Goal: Transaction & Acquisition: Purchase product/service

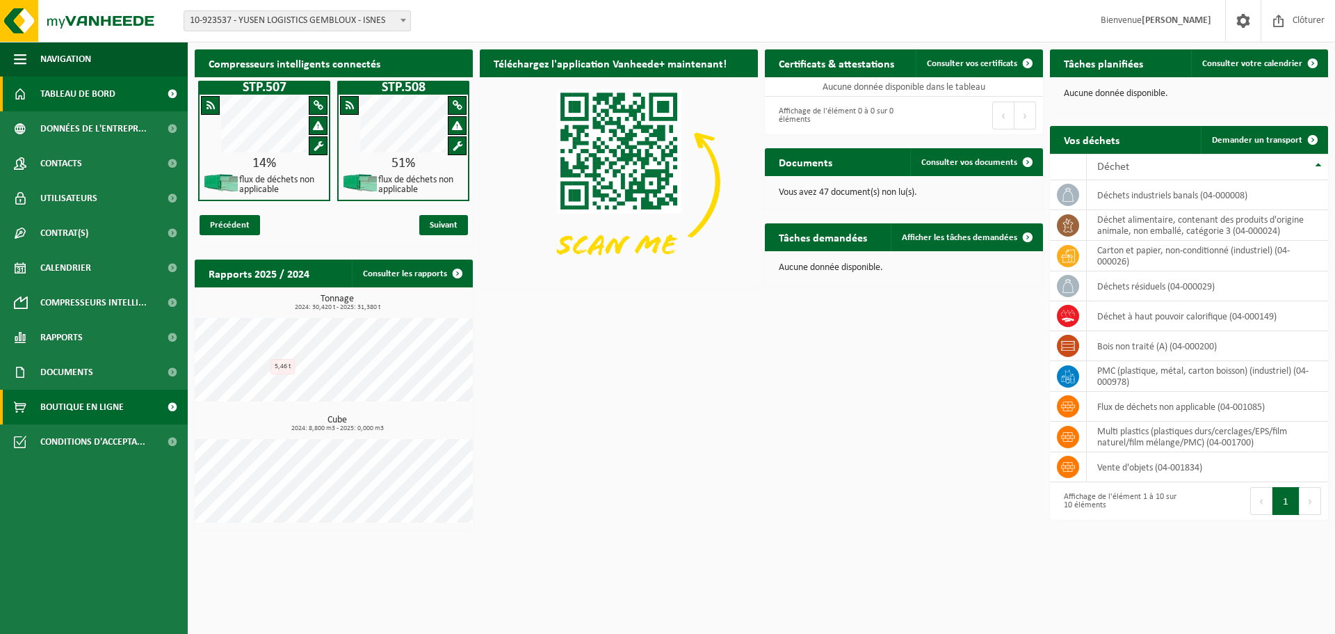
click at [74, 404] on span "Boutique en ligne" at bounding box center [81, 406] width 83 height 35
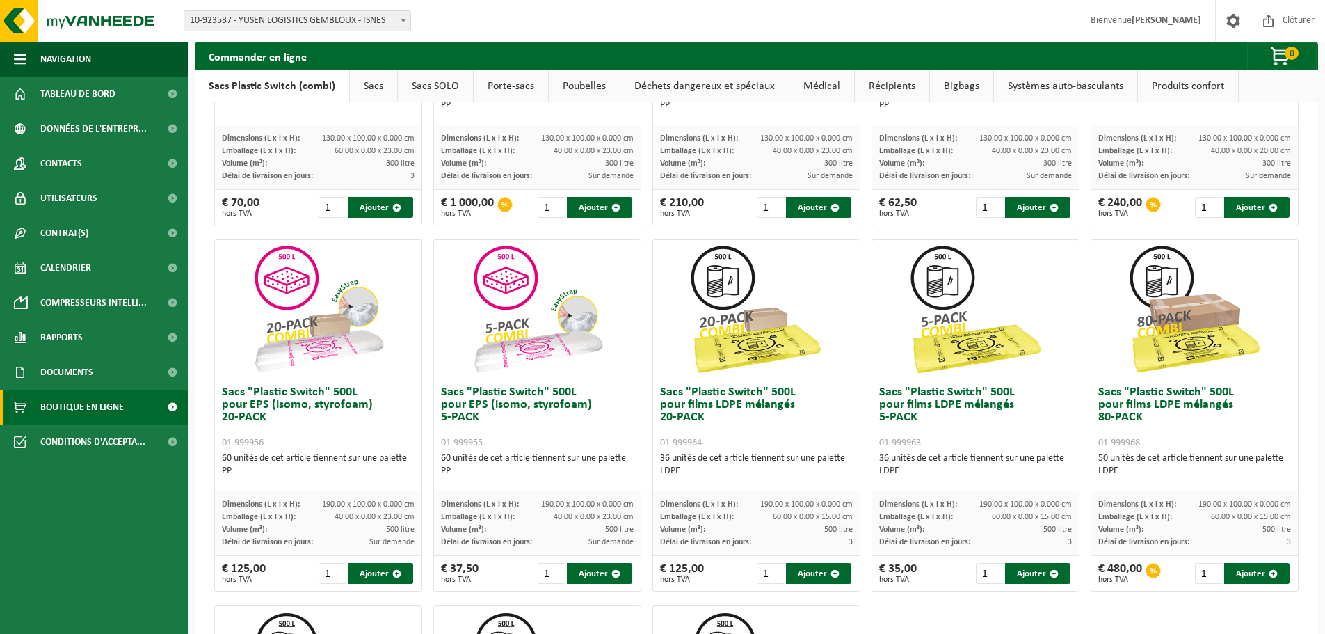
scroll to position [348, 0]
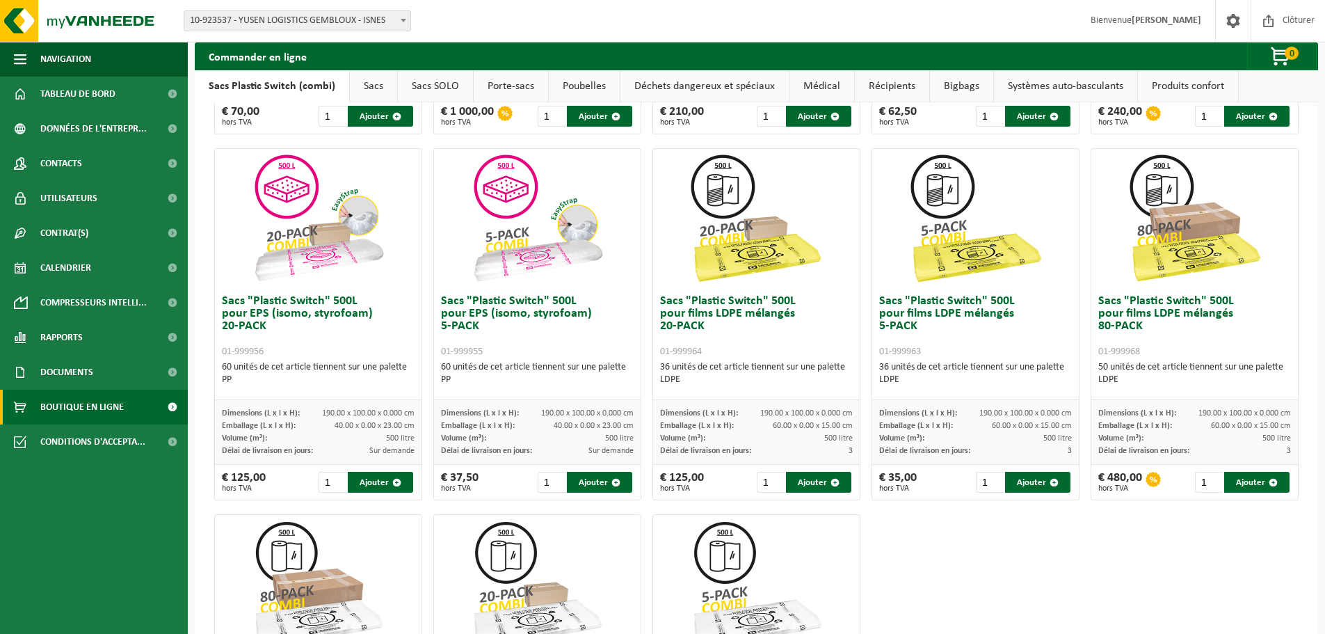
click at [1169, 247] on img at bounding box center [1194, 218] width 139 height 139
click at [1137, 300] on h3 "Sacs "Plastic Switch" 500L pour films LDPE mélangés 80-PACK 01-999968" at bounding box center [1194, 326] width 193 height 63
click at [1140, 309] on h3 "Sacs "Plastic Switch" 500L pour films LDPE mélangés 80-PACK 01-999968" at bounding box center [1194, 326] width 193 height 63
click at [1156, 316] on h3 "Sacs "Plastic Switch" 500L pour films LDPE mélangés 80-PACK 01-999968" at bounding box center [1194, 326] width 193 height 63
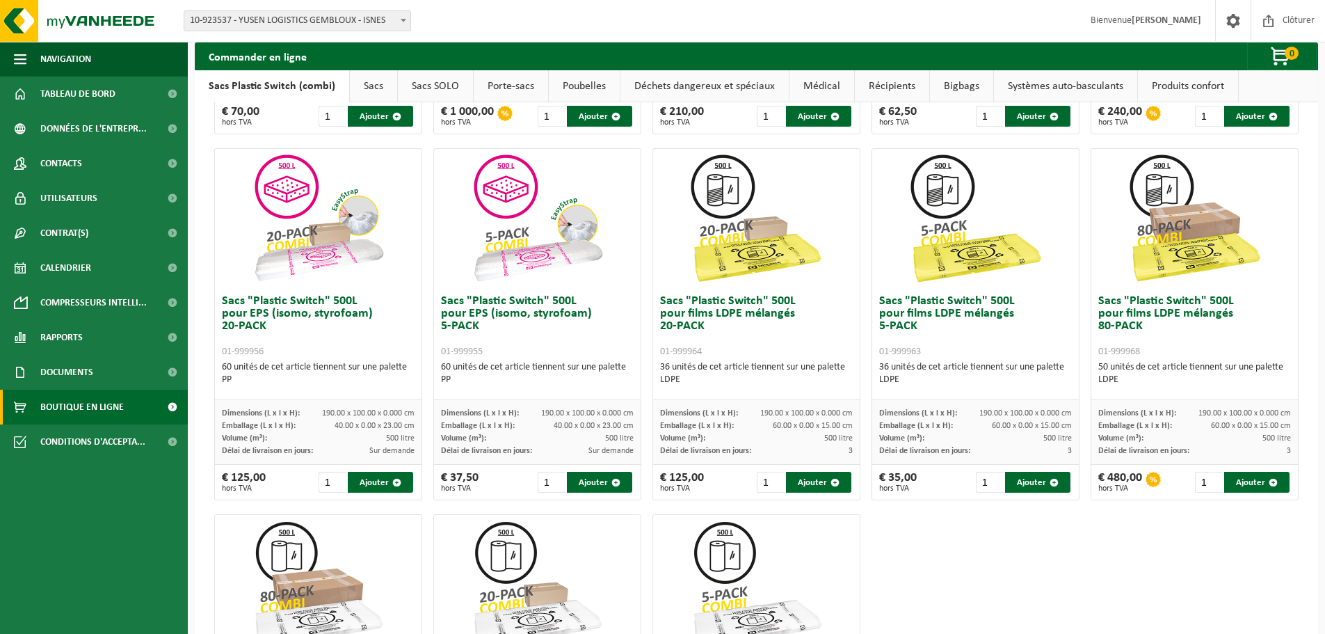
click at [1158, 340] on h3 "Sacs "Plastic Switch" 500L pour films LDPE mélangés 80-PACK 01-999968" at bounding box center [1194, 326] width 193 height 63
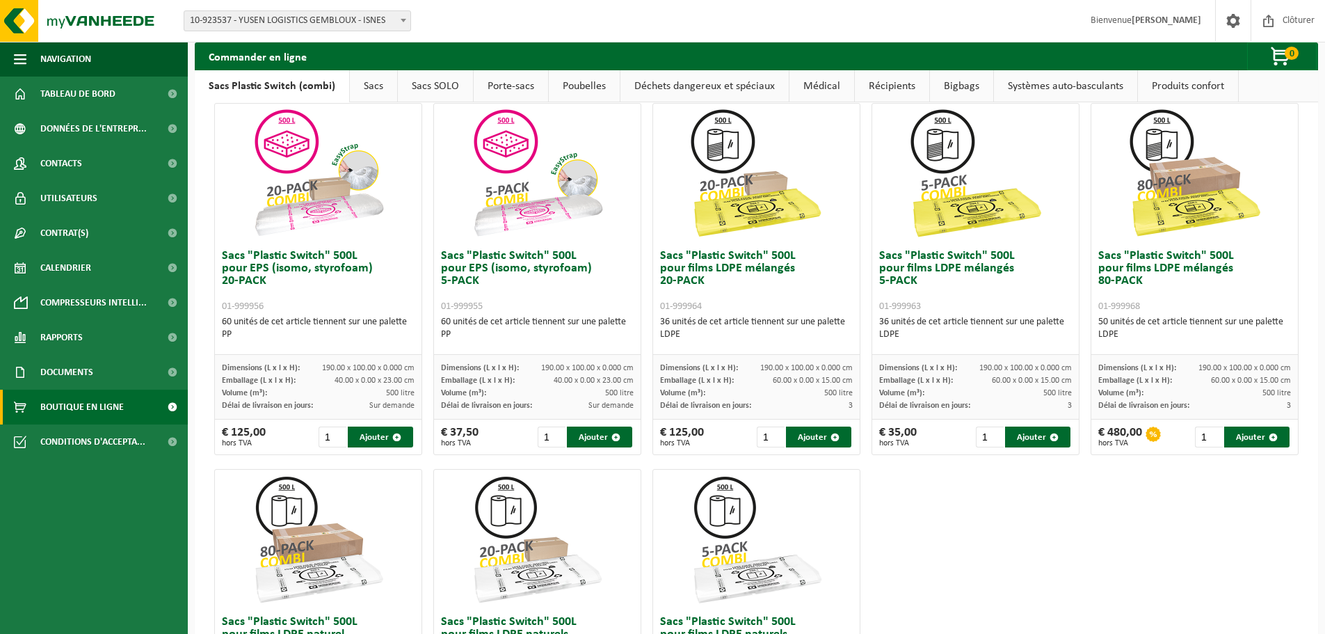
scroll to position [337, 0]
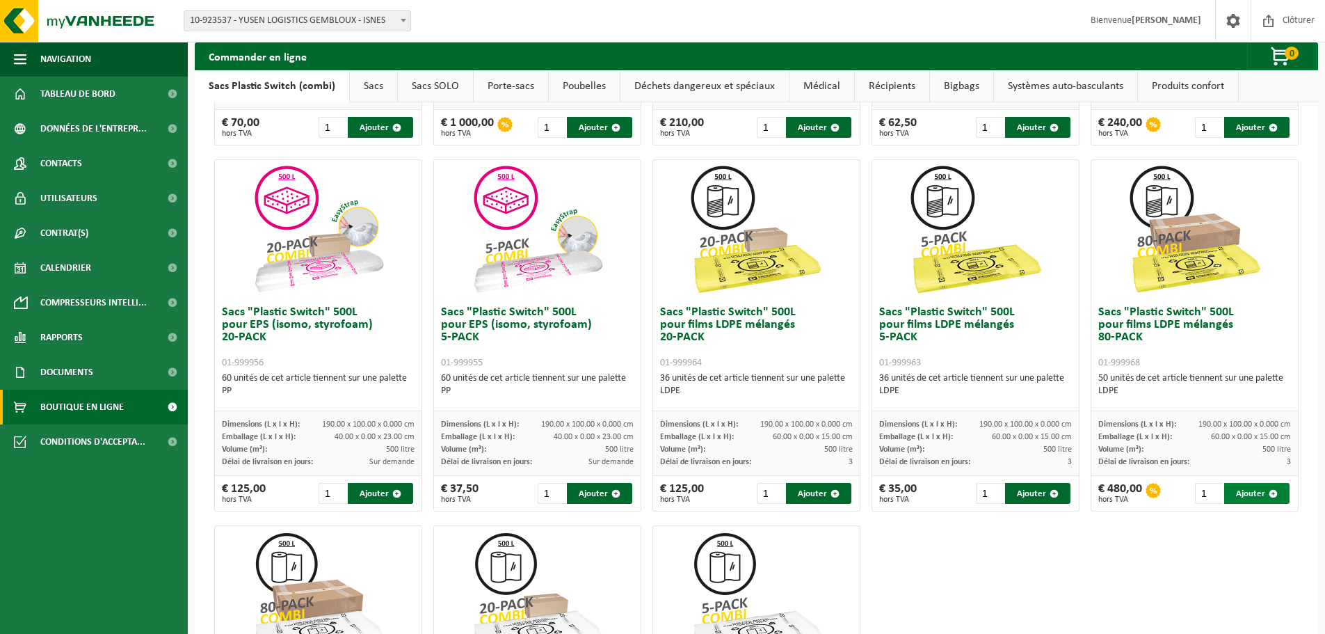
click at [1246, 488] on button "Ajouter" at bounding box center [1256, 493] width 65 height 21
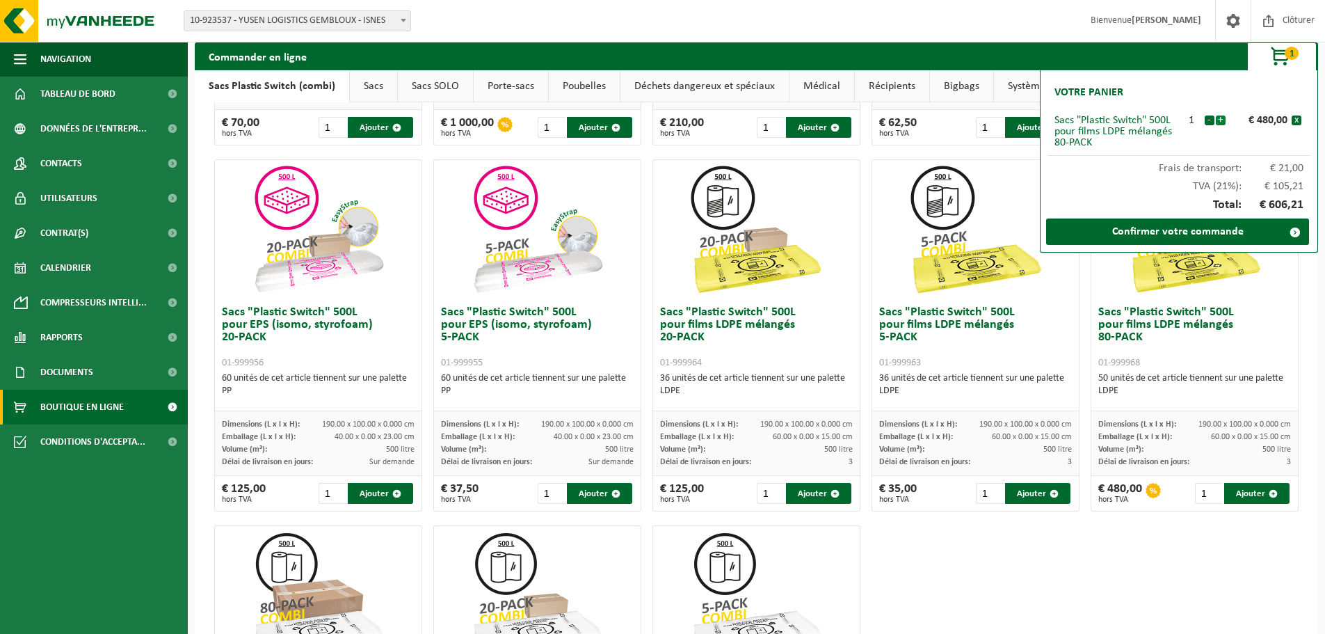
click at [1221, 122] on button "+" at bounding box center [1221, 120] width 10 height 10
click at [1207, 121] on button "-" at bounding box center [1210, 120] width 10 height 10
click at [1180, 229] on link "Confirmer votre commande" at bounding box center [1177, 231] width 263 height 26
click at [1144, 230] on link "Confirmer votre commande" at bounding box center [1177, 231] width 263 height 26
click at [1075, 280] on div "Sacs "Plastic Switch" 300L pour matières plastiques dures 5-PACK 01-999949 60 u…" at bounding box center [756, 335] width 1095 height 1098
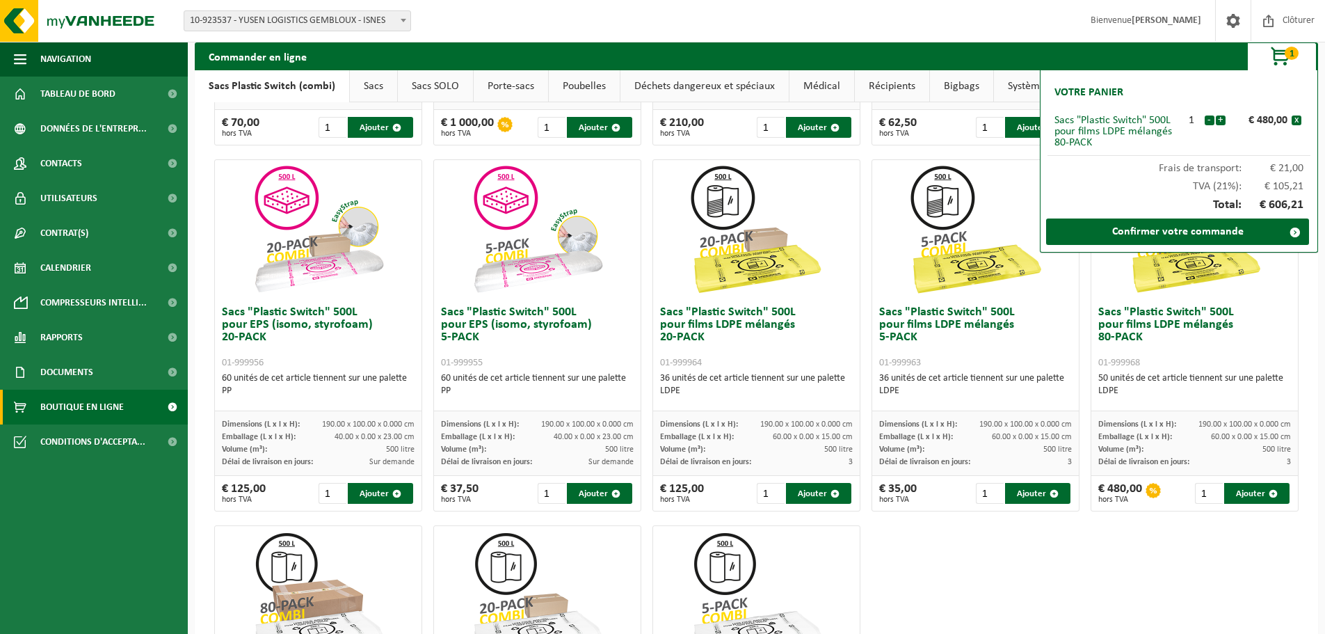
click at [1063, 283] on div at bounding box center [975, 229] width 207 height 139
click at [1278, 63] on span "button" at bounding box center [1281, 57] width 70 height 28
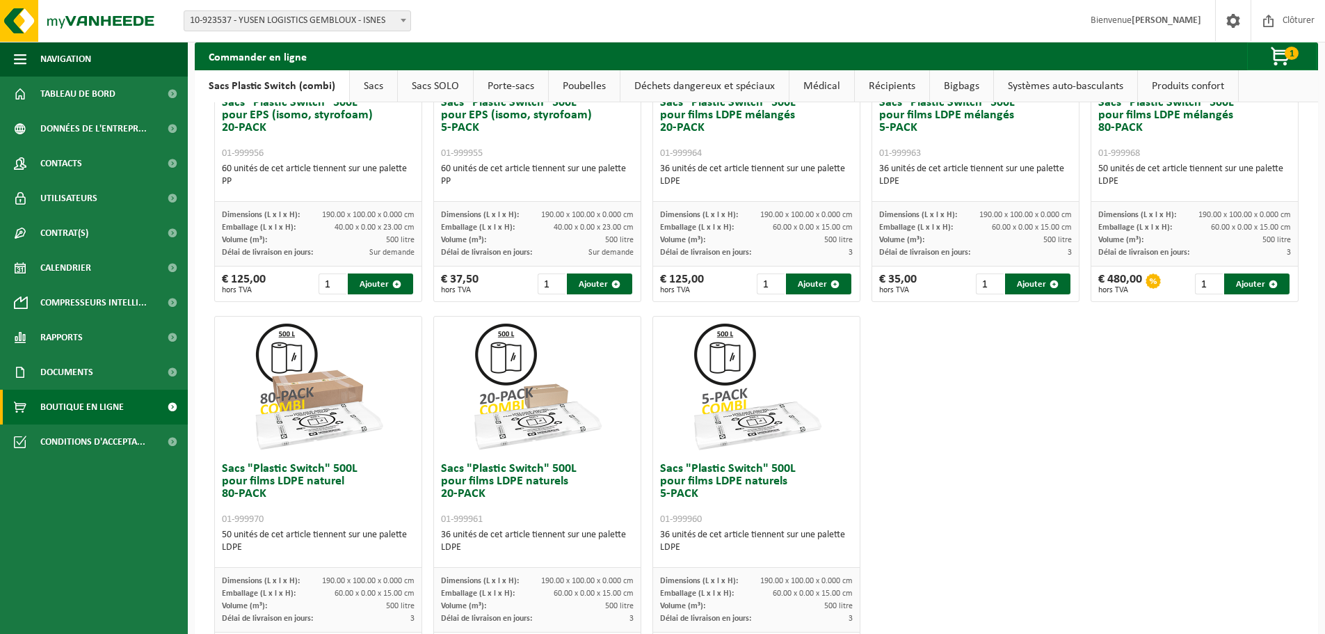
scroll to position [337, 0]
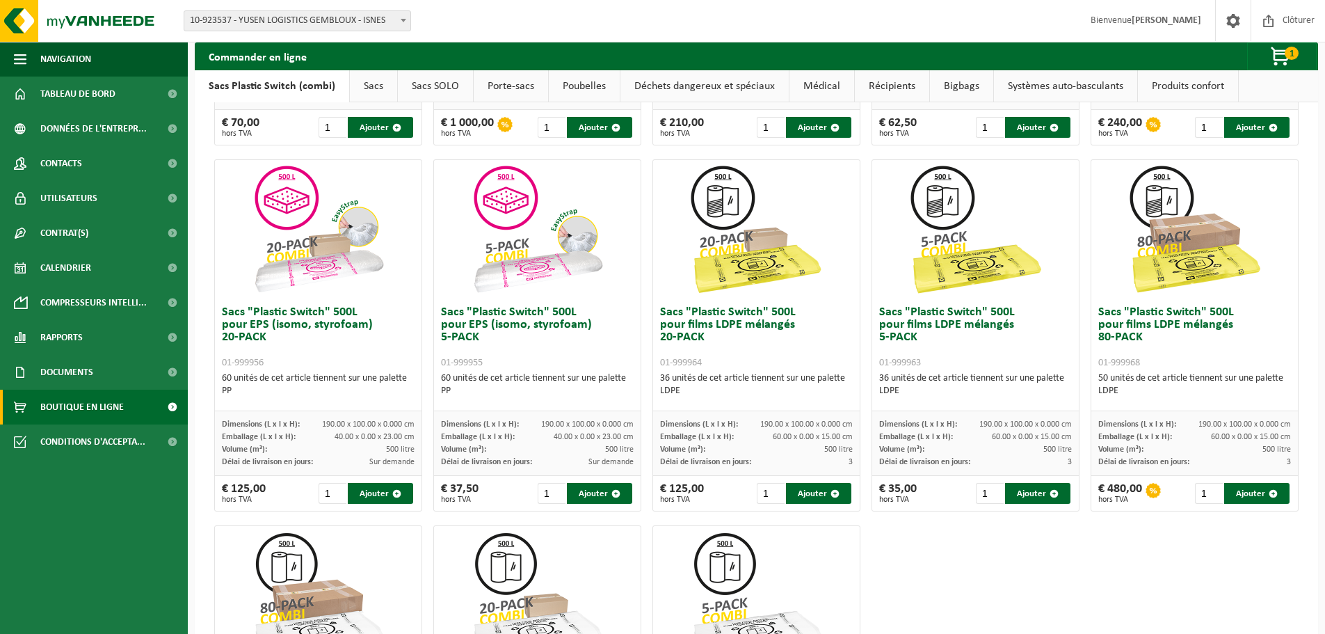
drag, startPoint x: 1275, startPoint y: 56, endPoint x: 1257, endPoint y: 74, distance: 25.1
click at [1276, 56] on span "button" at bounding box center [1281, 57] width 70 height 28
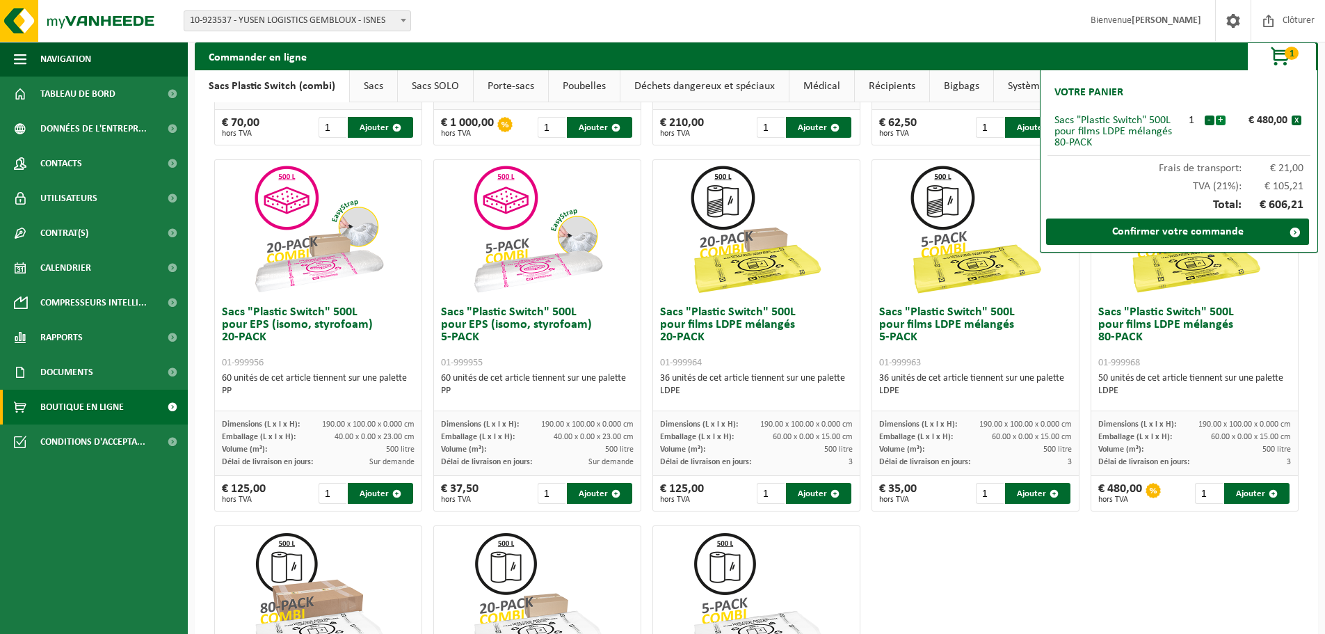
click at [1219, 120] on button "+" at bounding box center [1221, 120] width 10 height 10
click at [1221, 120] on button "+" at bounding box center [1221, 120] width 10 height 10
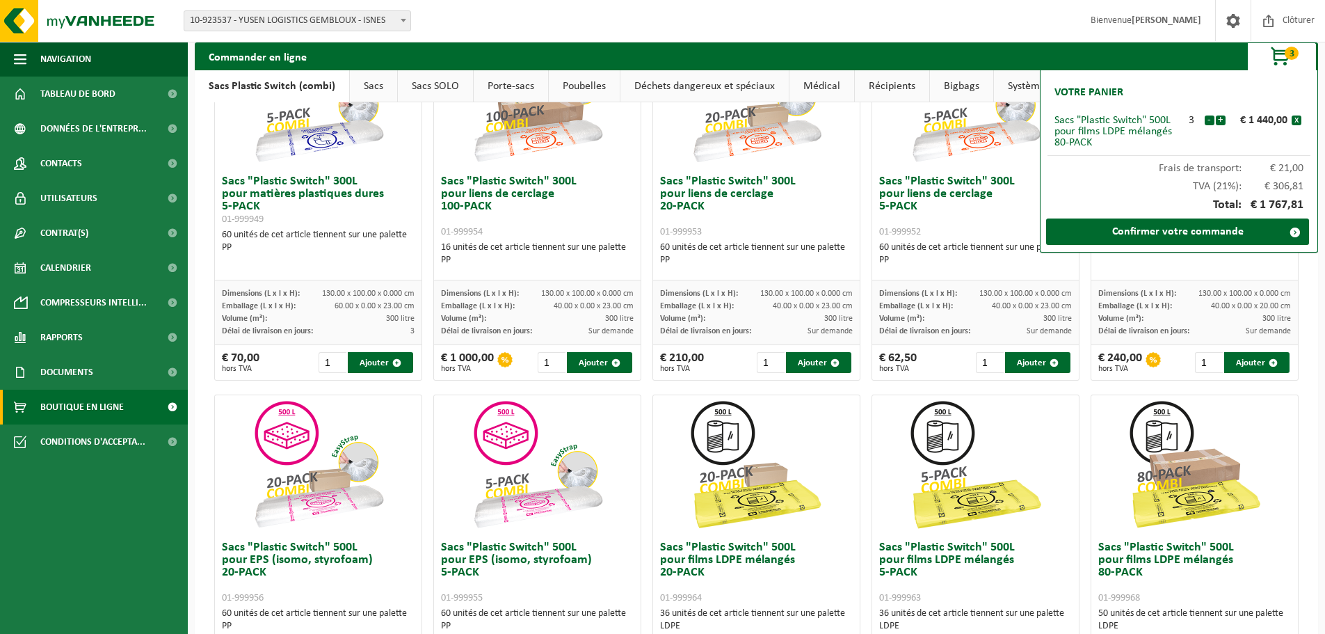
scroll to position [0, 0]
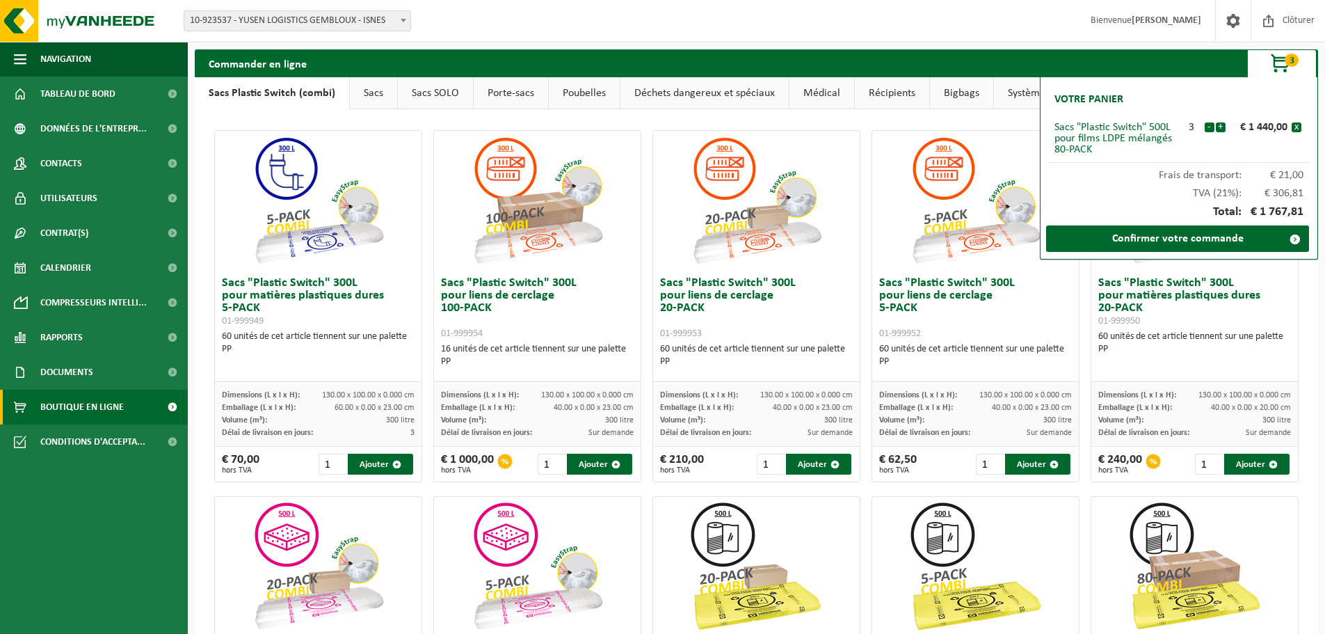
click at [1005, 148] on img at bounding box center [975, 200] width 139 height 139
click at [1287, 63] on span "3" at bounding box center [1292, 60] width 14 height 13
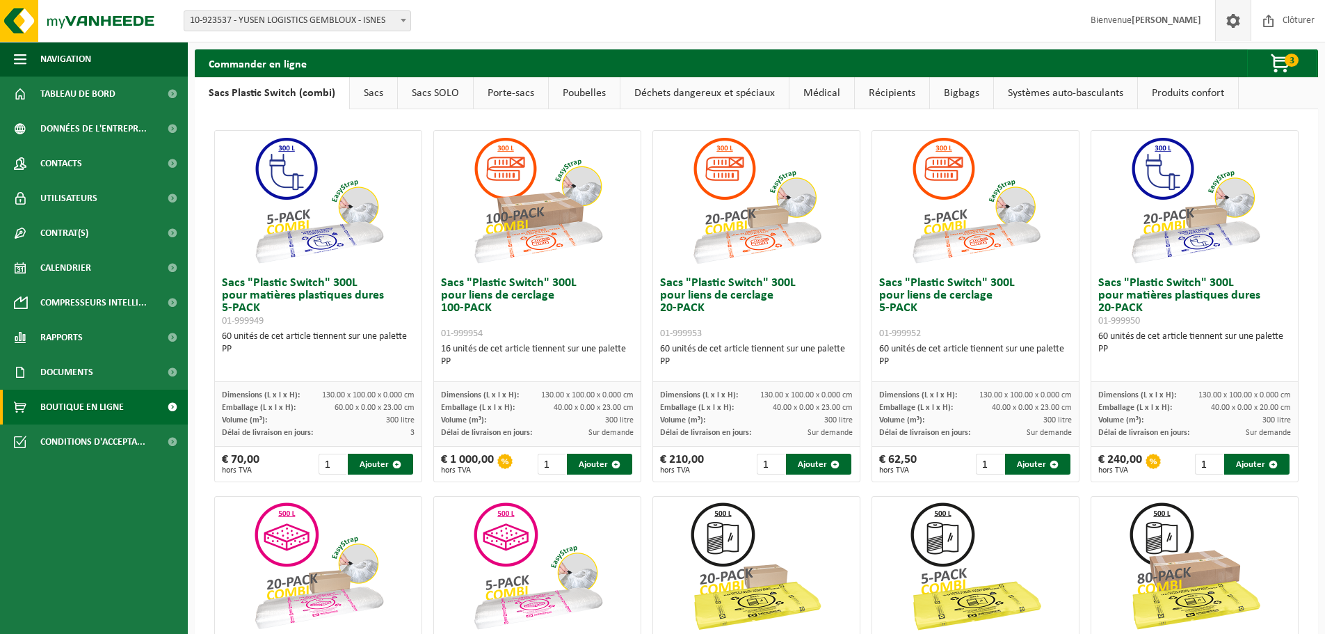
click at [1228, 14] on span at bounding box center [1233, 20] width 21 height 41
click at [367, 92] on link "Sacs" at bounding box center [373, 93] width 47 height 32
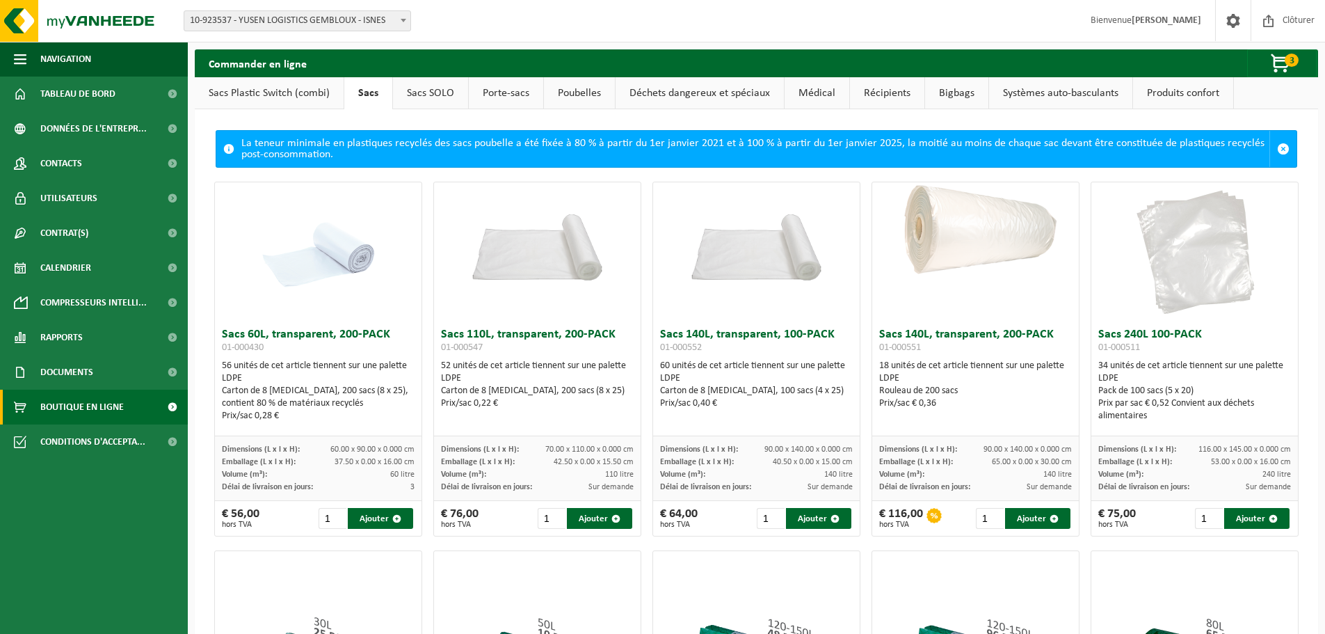
click at [440, 92] on link "Sacs SOLO" at bounding box center [430, 93] width 75 height 32
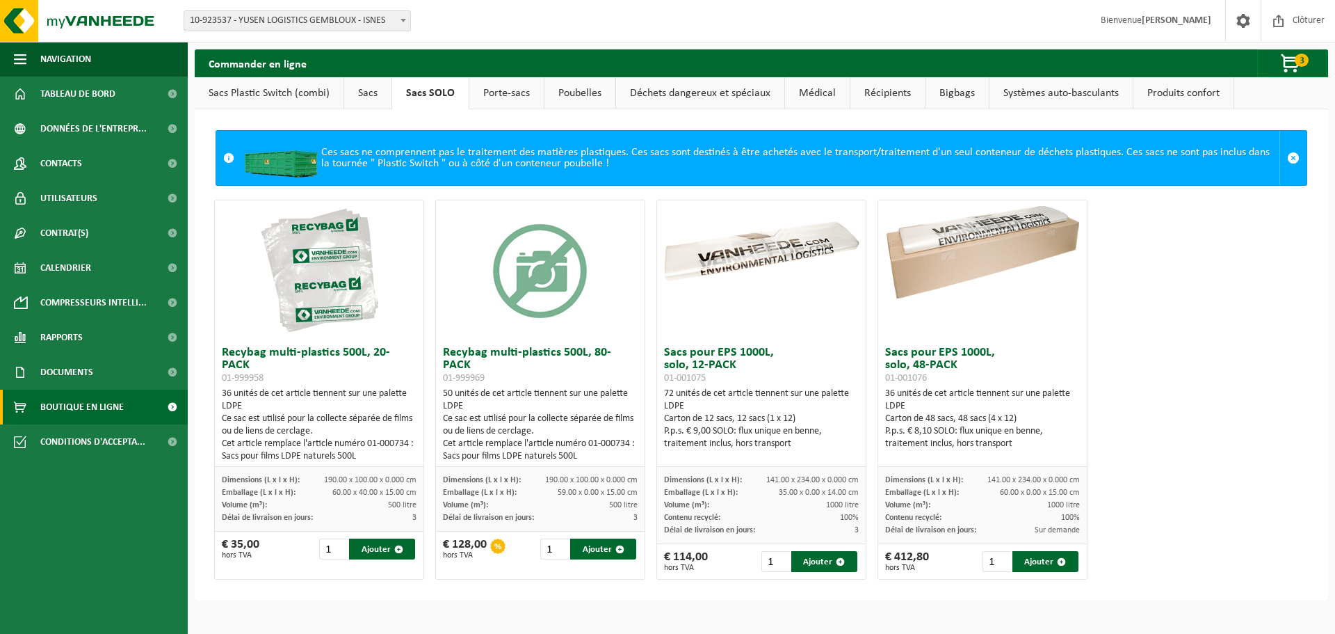
click at [585, 91] on link "Poubelles" at bounding box center [580, 93] width 71 height 32
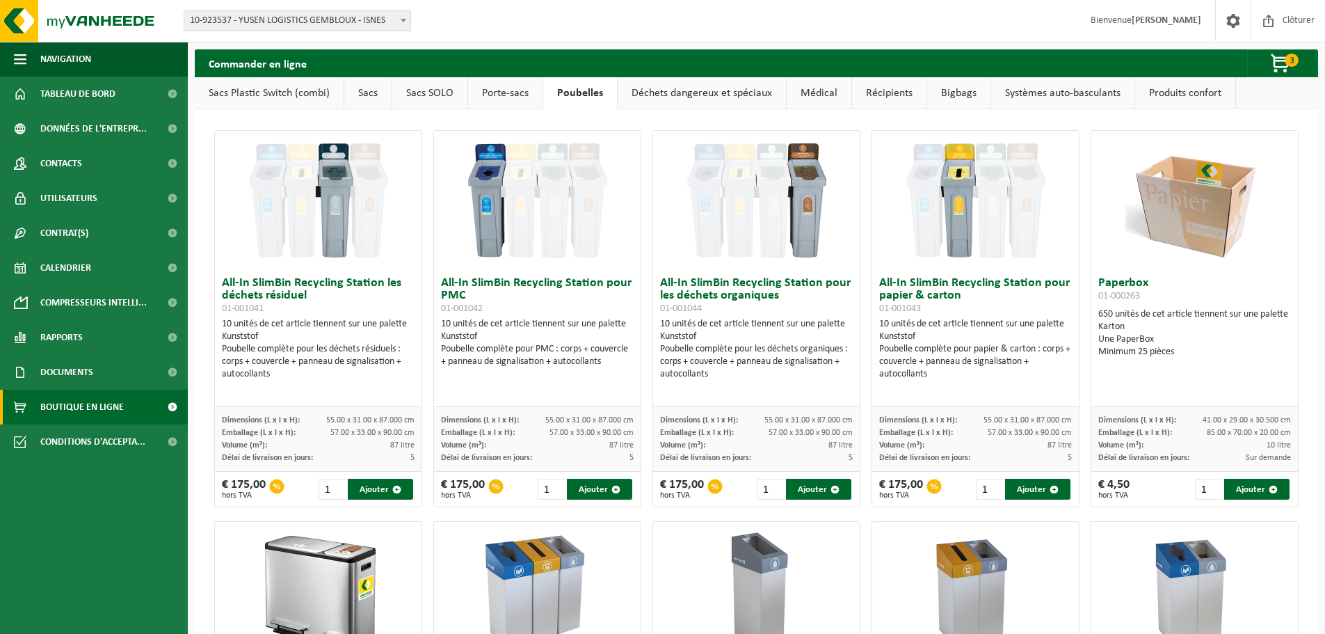
click at [729, 90] on link "Déchets dangereux et spéciaux" at bounding box center [702, 93] width 168 height 32
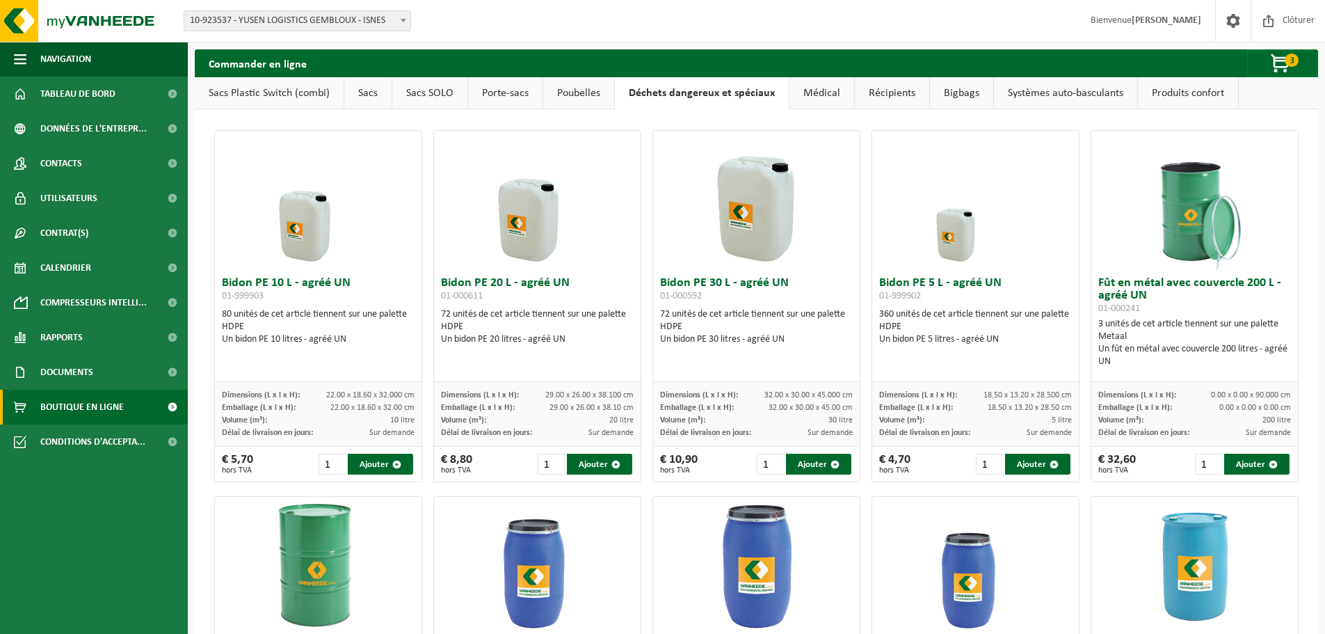
click at [835, 89] on link "Médical" at bounding box center [821, 93] width 65 height 32
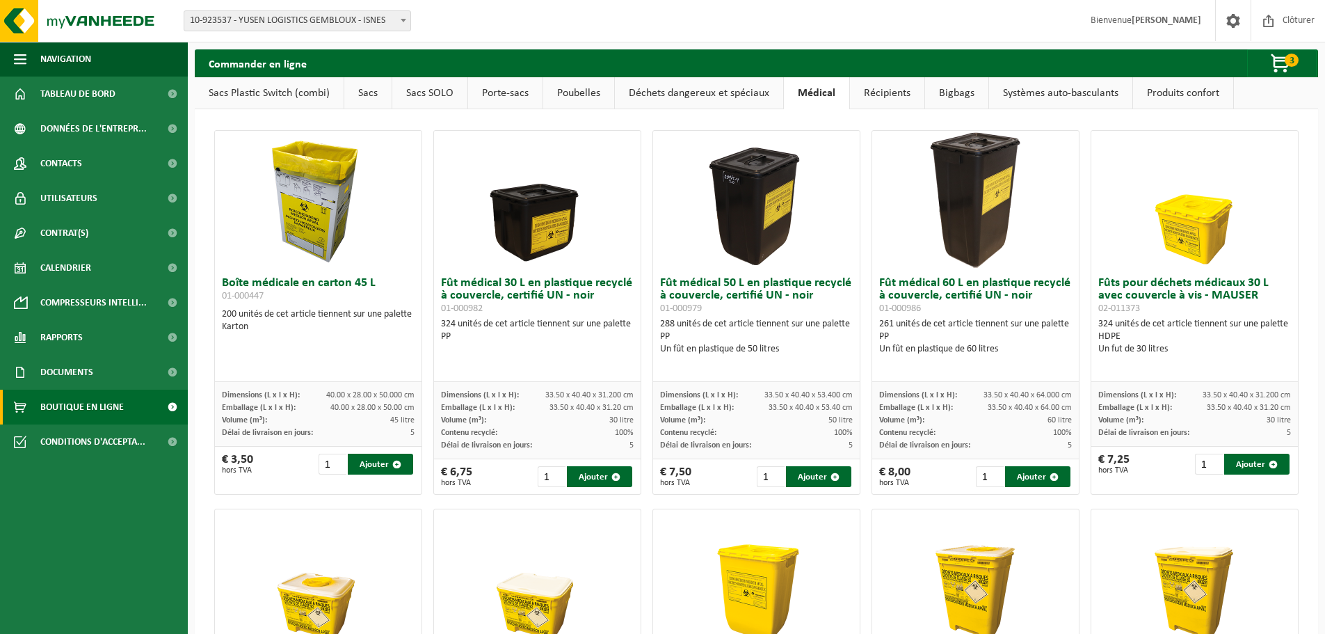
click at [917, 90] on link "Récipients" at bounding box center [887, 93] width 74 height 32
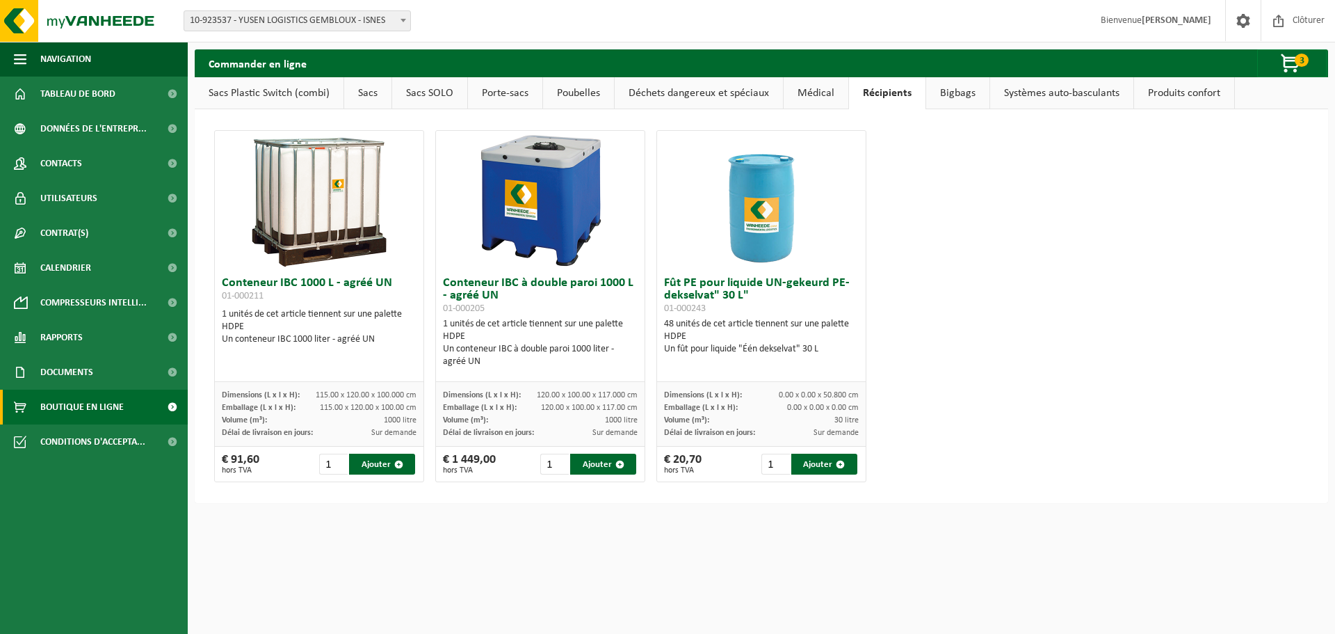
click at [834, 90] on link "Médical" at bounding box center [816, 93] width 65 height 32
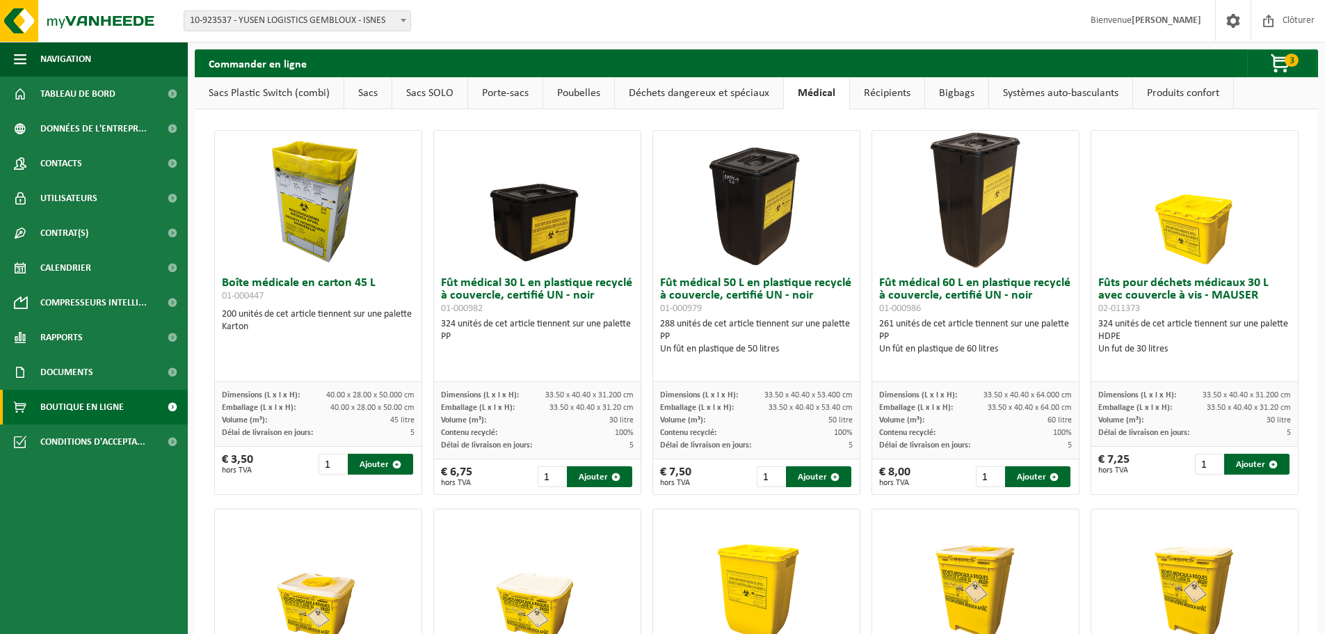
click at [883, 95] on link "Récipients" at bounding box center [887, 93] width 74 height 32
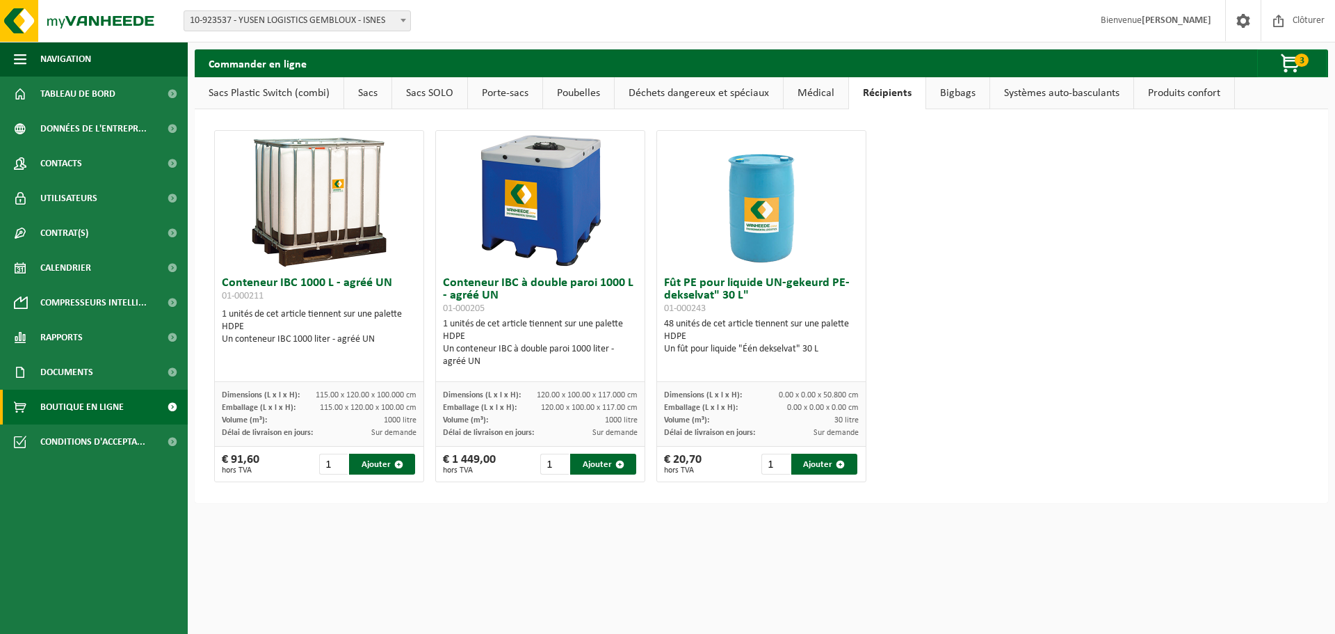
click at [959, 91] on link "Bigbags" at bounding box center [957, 93] width 63 height 32
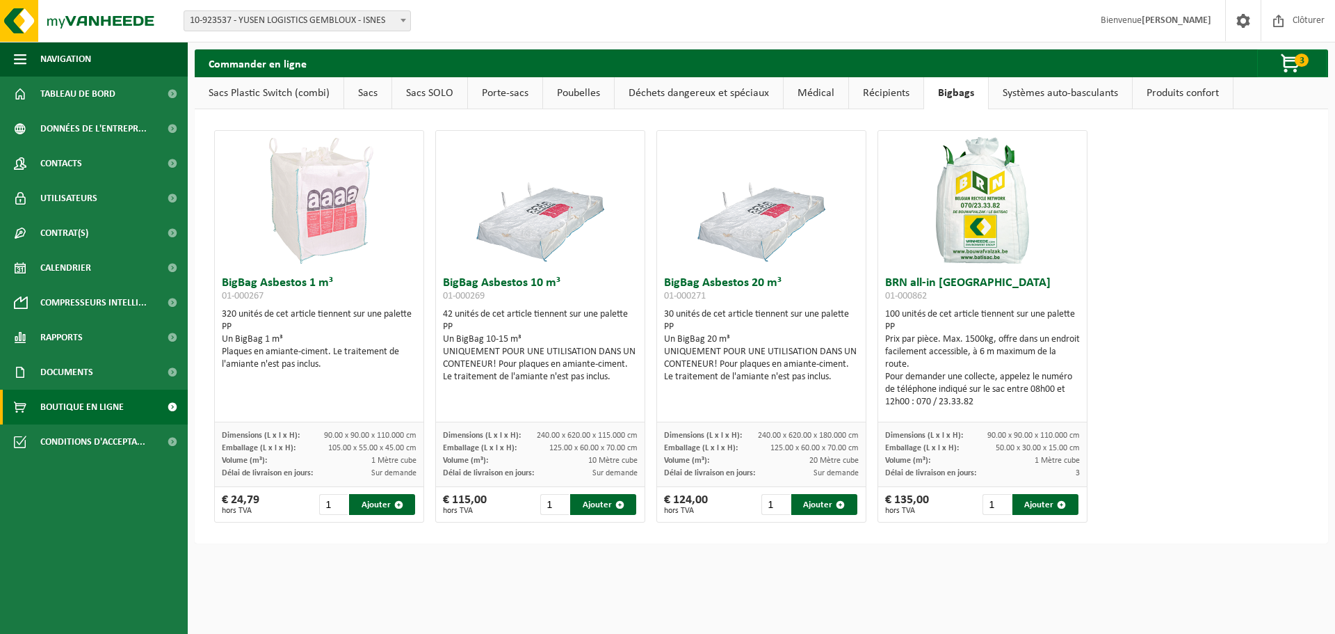
click at [1034, 88] on link "Systèmes auto-basculants" at bounding box center [1060, 93] width 143 height 32
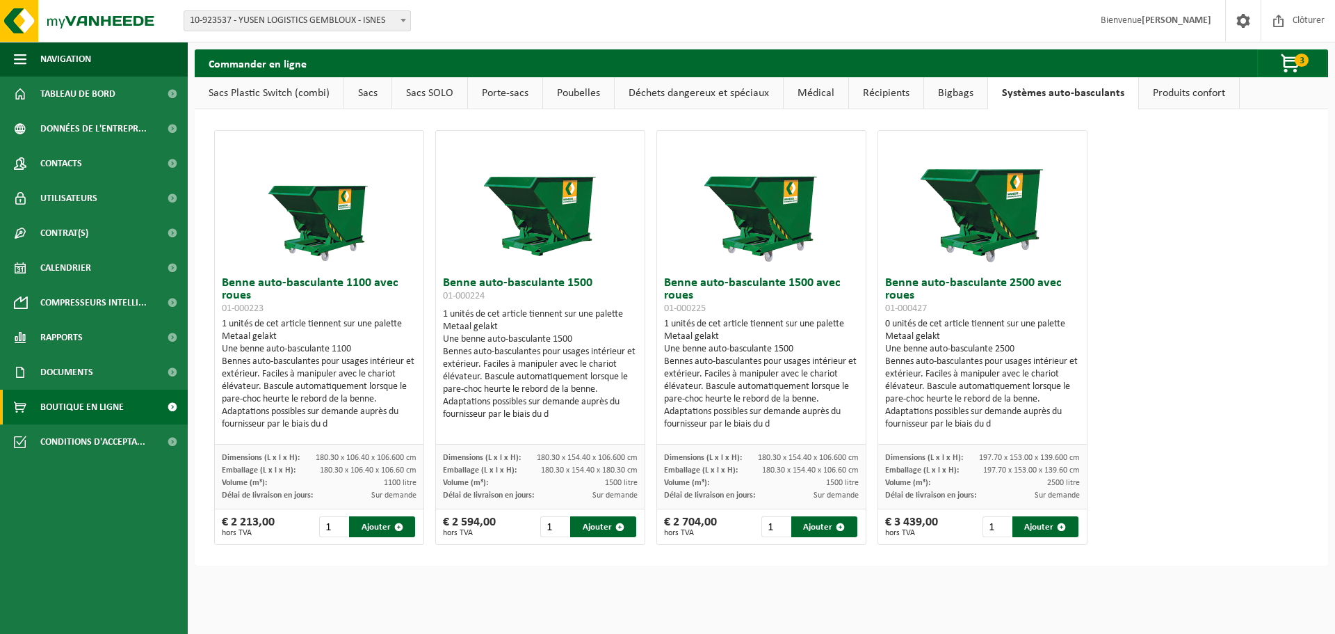
click at [1184, 86] on link "Produits confort" at bounding box center [1189, 93] width 100 height 32
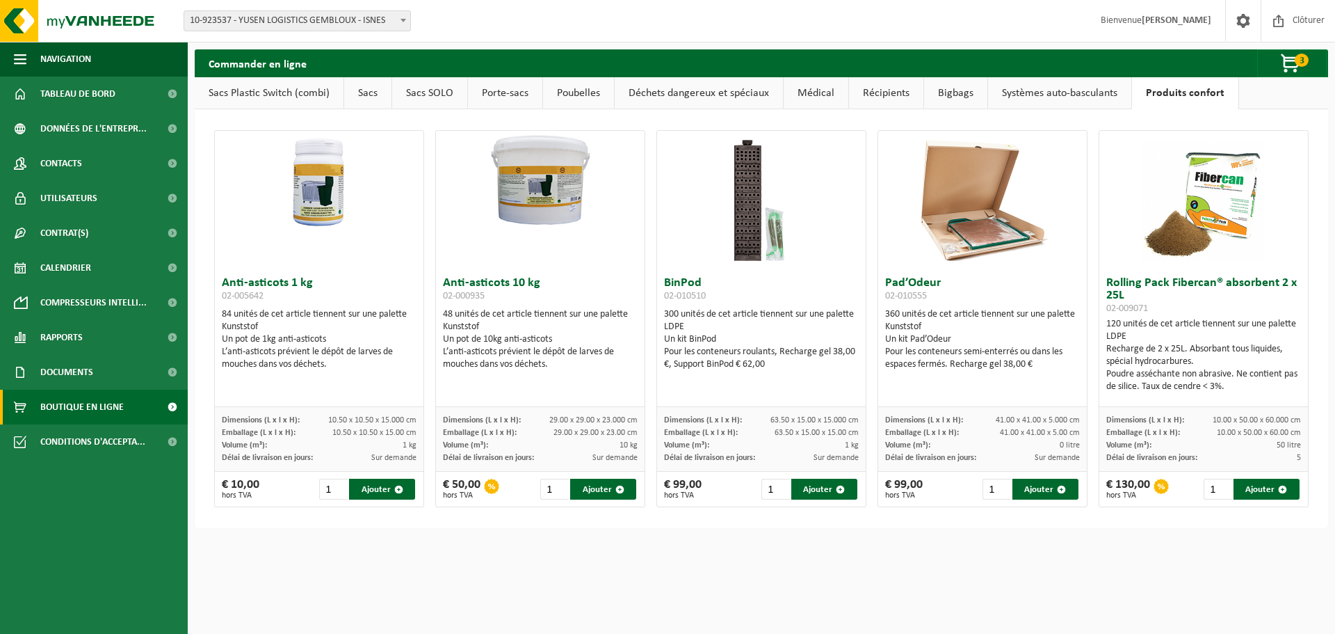
click at [348, 93] on link "Sacs" at bounding box center [367, 93] width 47 height 32
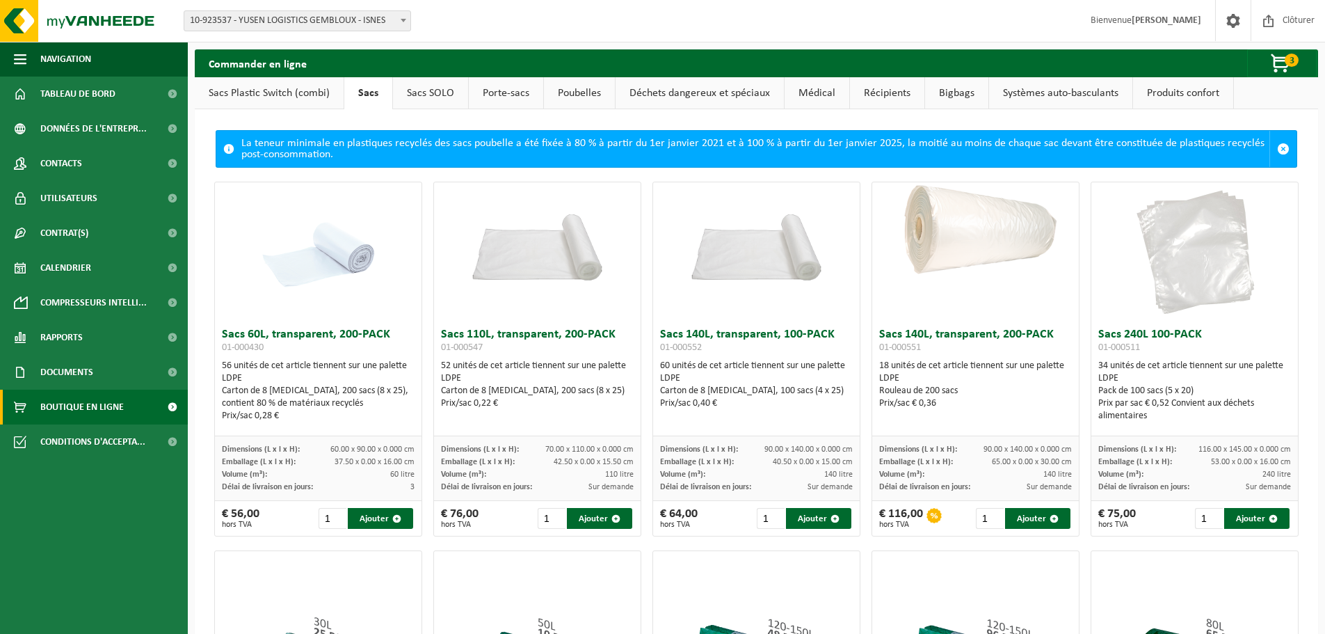
click at [271, 90] on link "Sacs Plastic Switch (combi)" at bounding box center [269, 93] width 149 height 32
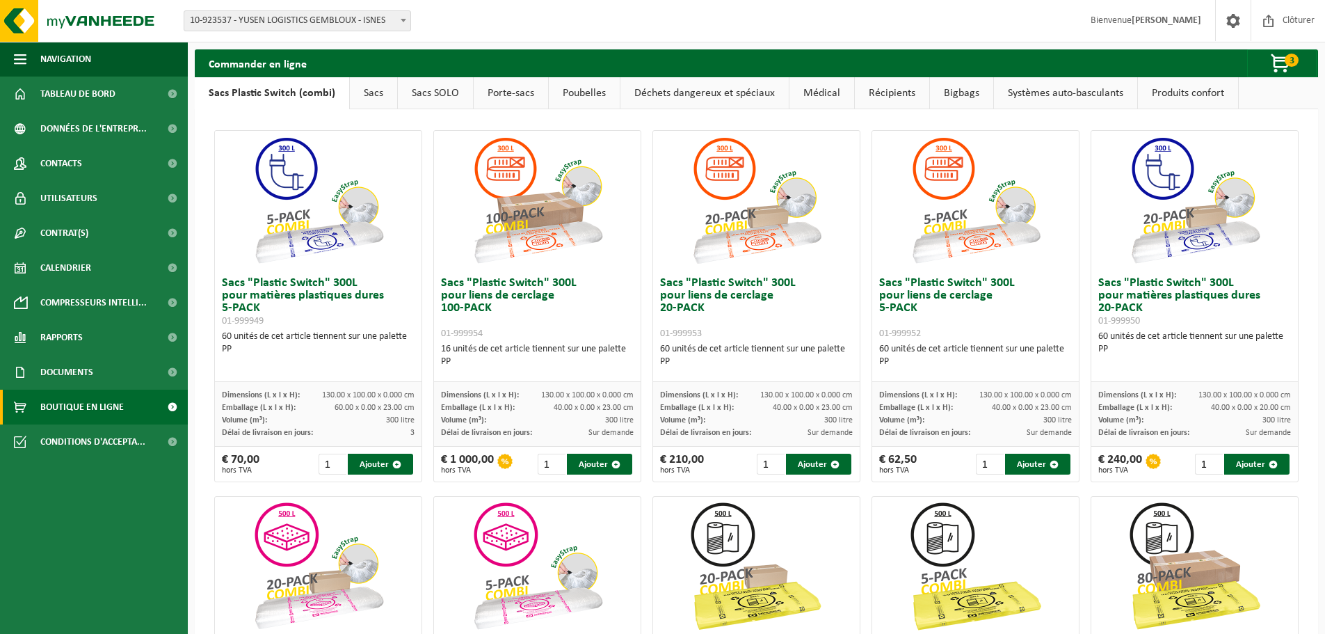
click at [367, 88] on link "Sacs" at bounding box center [373, 93] width 47 height 32
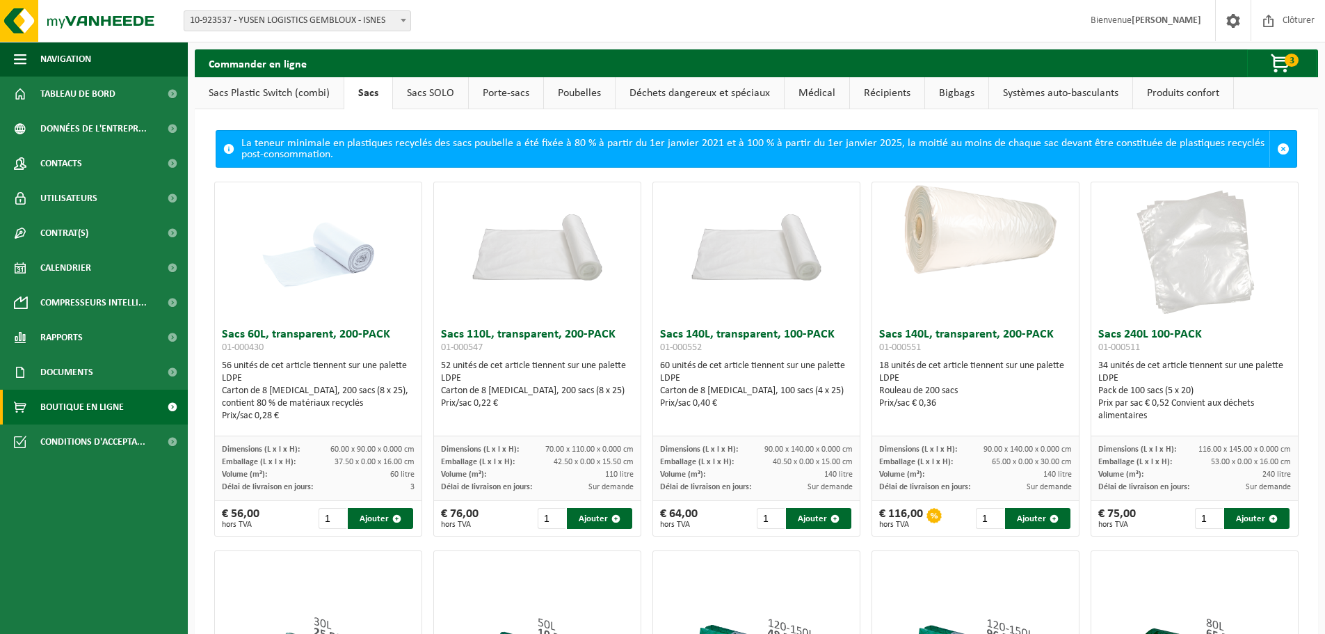
click at [296, 99] on link "Sacs Plastic Switch (combi)" at bounding box center [269, 93] width 149 height 32
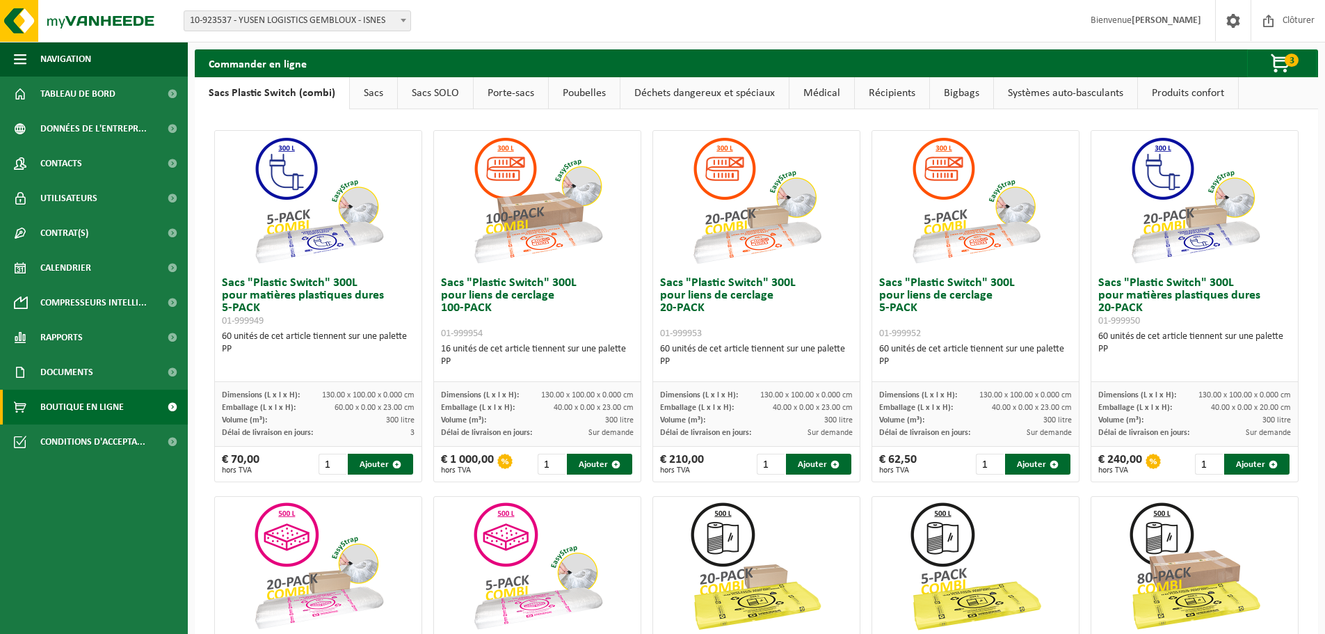
click at [532, 230] on img at bounding box center [537, 200] width 139 height 139
click at [594, 463] on button "Ajouter" at bounding box center [599, 463] width 65 height 21
click at [1287, 62] on span "4" at bounding box center [1292, 60] width 14 height 13
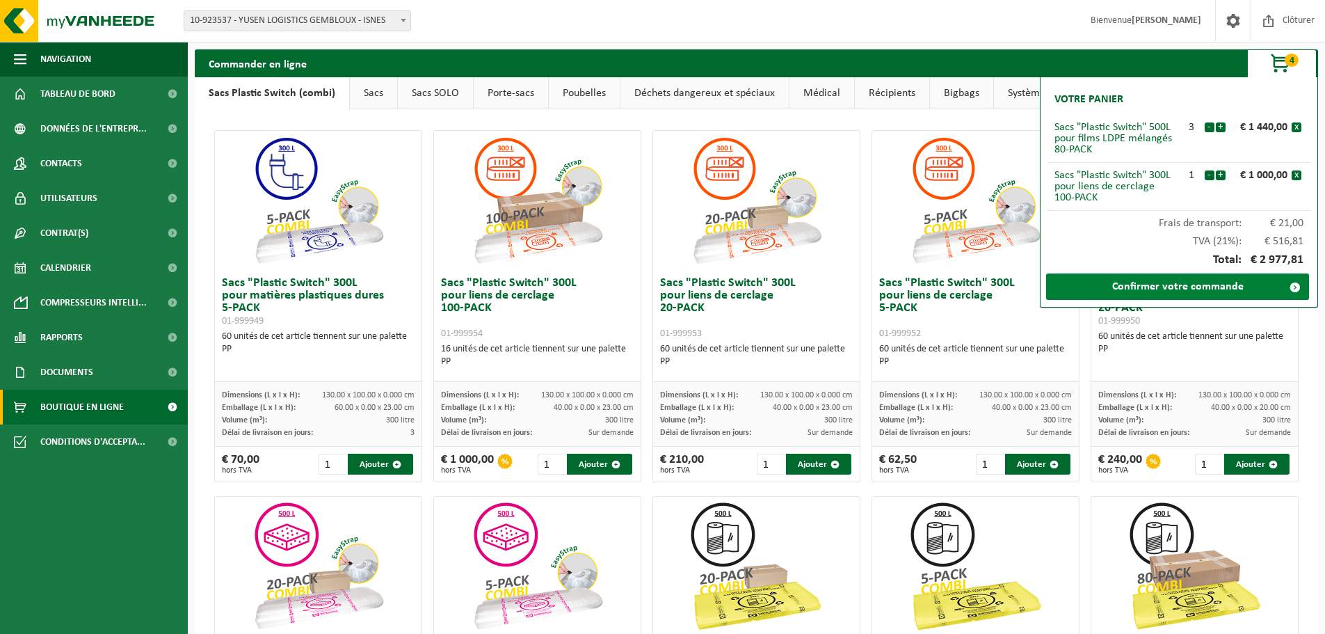
click at [1171, 282] on link "Confirmer votre commande" at bounding box center [1177, 286] width 263 height 26
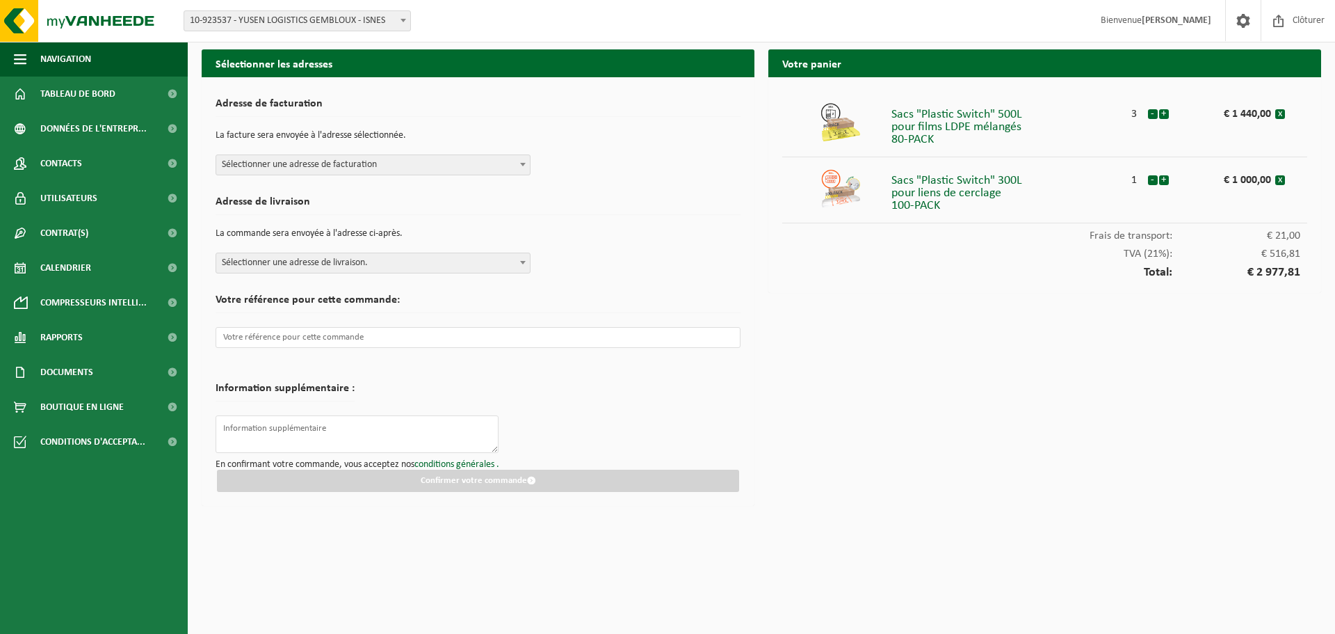
click at [520, 162] on span at bounding box center [523, 164] width 14 height 18
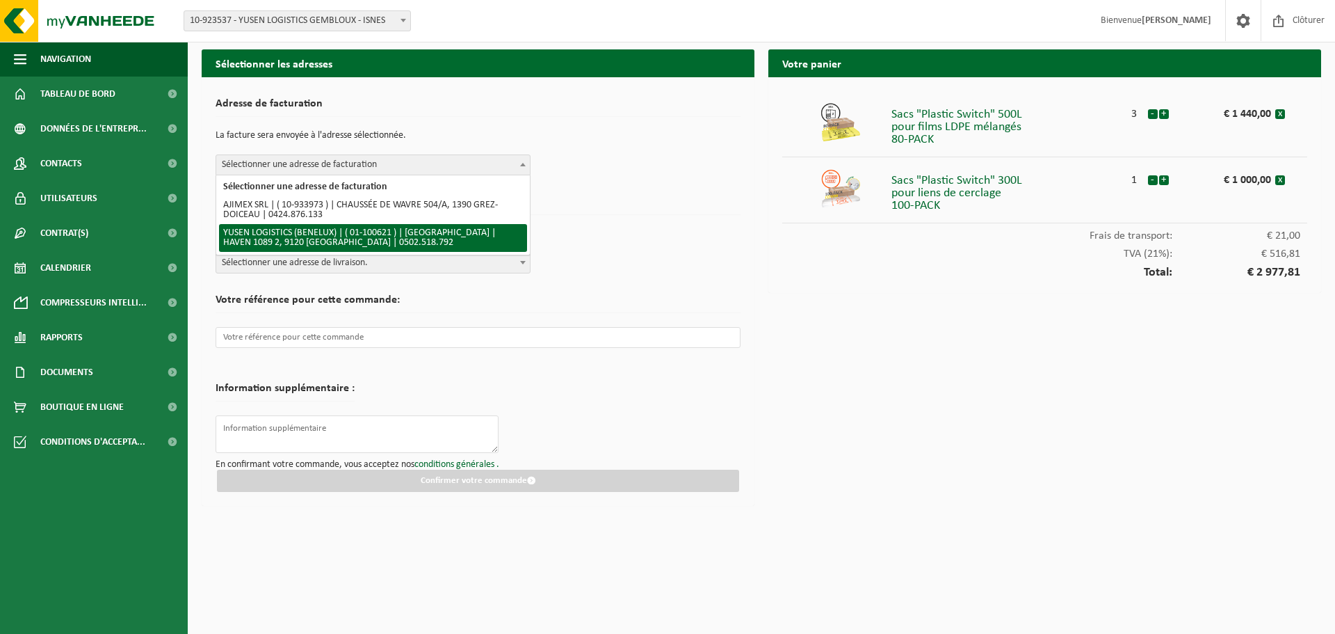
select select "845"
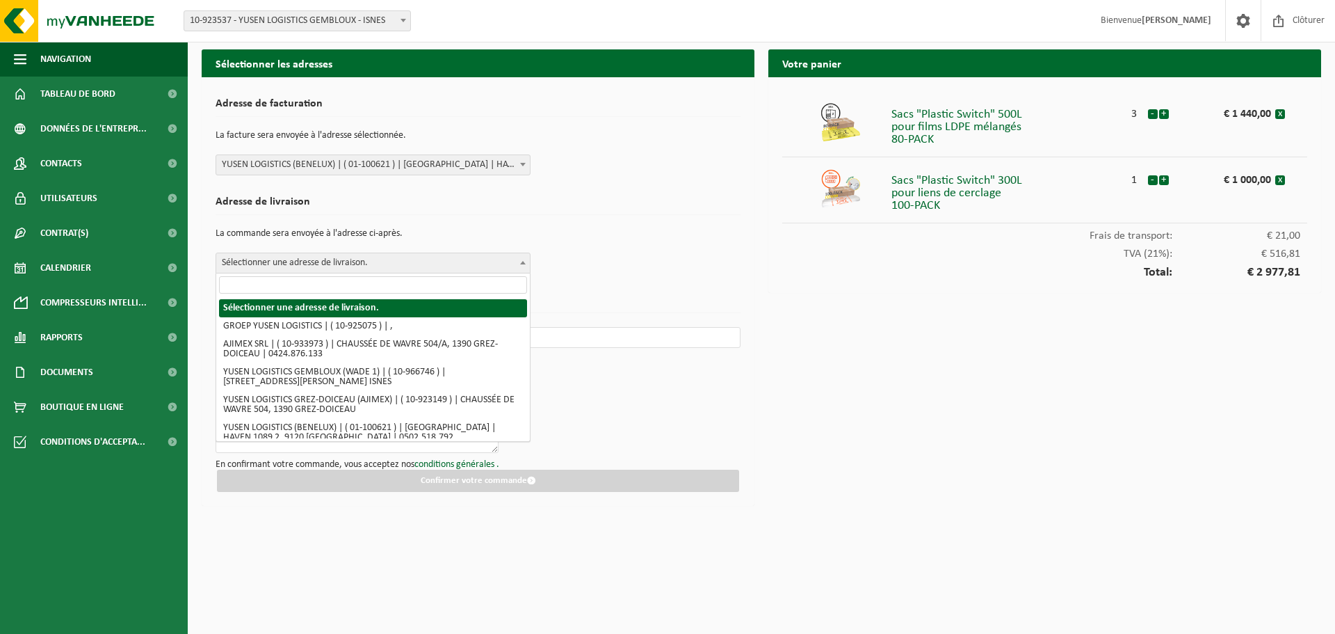
click at [524, 258] on span at bounding box center [523, 262] width 14 height 18
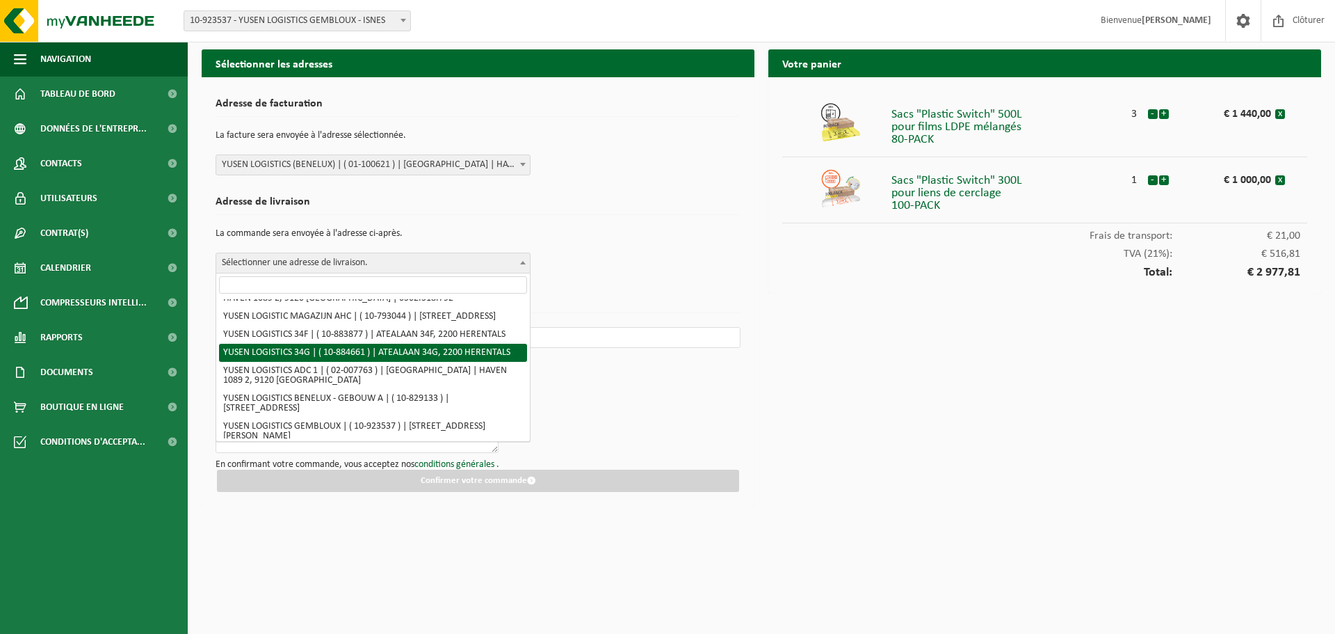
scroll to position [184, 0]
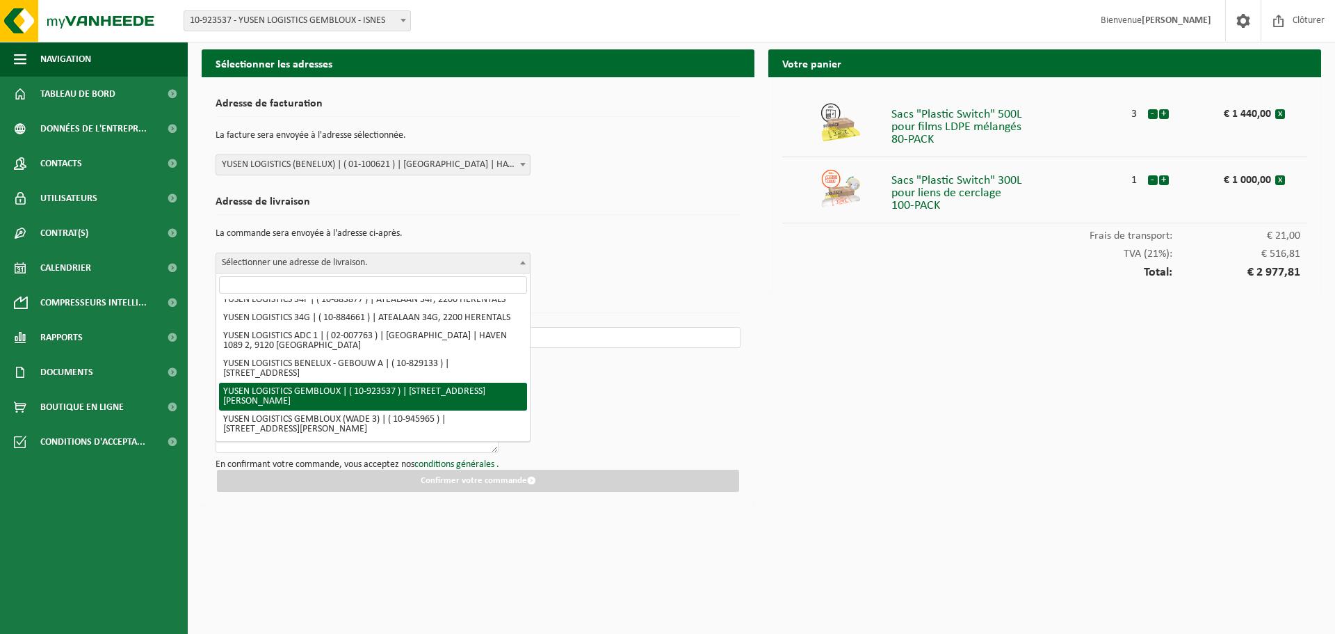
select select "131025"
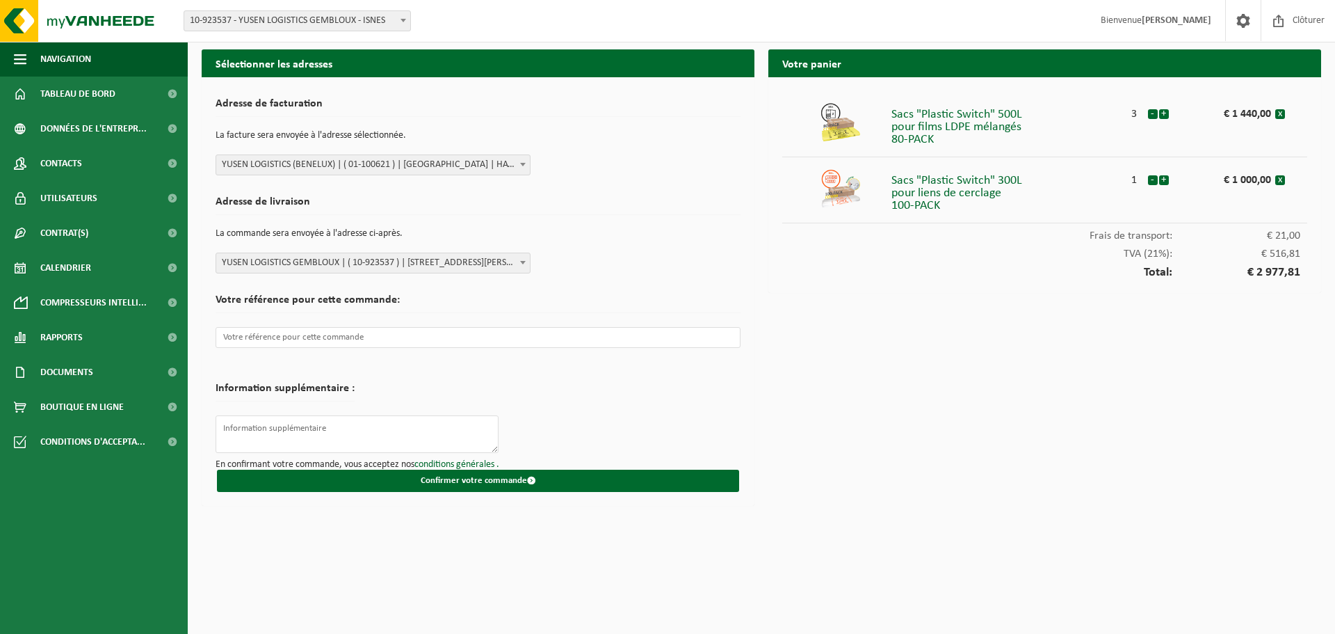
click at [522, 262] on b at bounding box center [523, 262] width 6 height 3
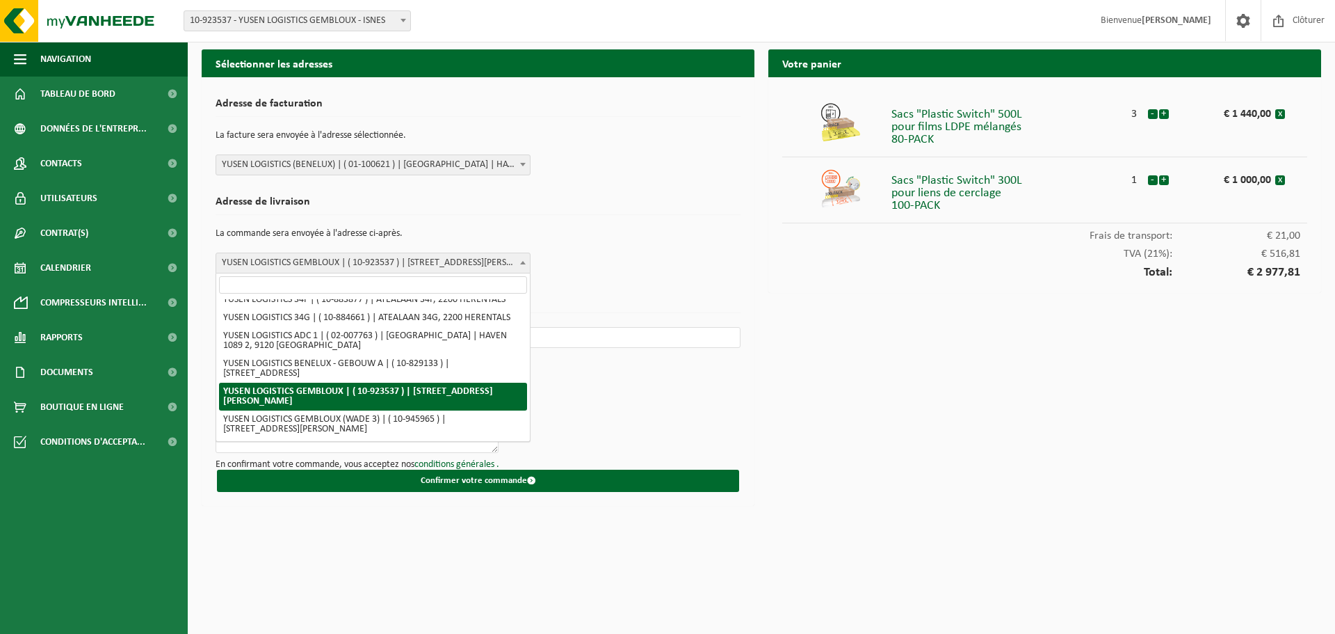
click at [510, 262] on span "YUSEN LOGISTICS GEMBLOUX | ( 10-923537 ) | [STREET_ADDRESS][PERSON_NAME]" at bounding box center [373, 262] width 314 height 19
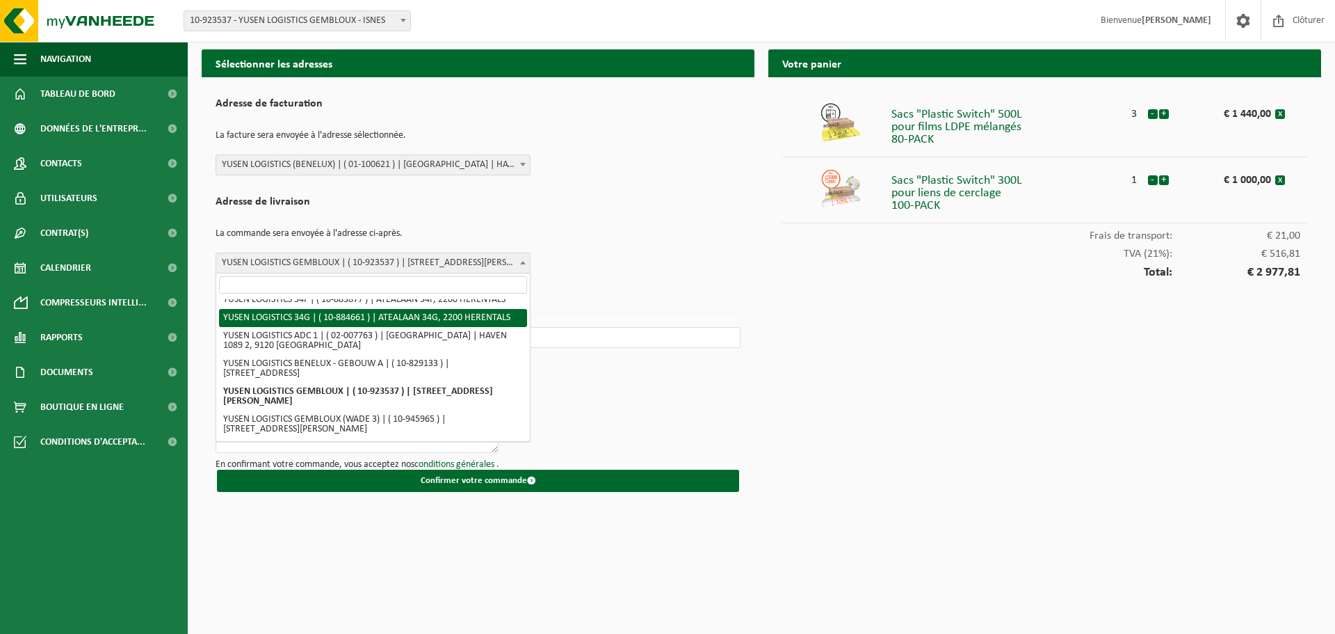
click at [447, 261] on span "YUSEN LOGISTICS GEMBLOUX | ( 10-923537 ) | [STREET_ADDRESS][PERSON_NAME]" at bounding box center [373, 262] width 314 height 19
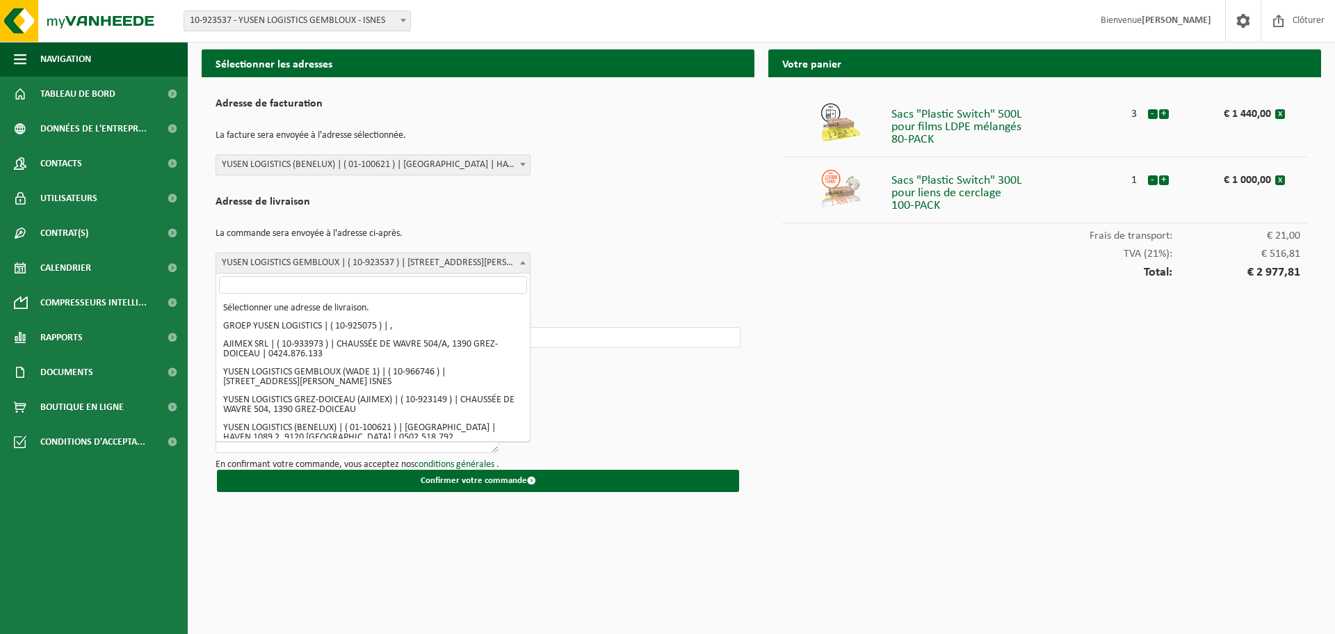
click at [504, 260] on span "YUSEN LOGISTICS GEMBLOUX | ( 10-923537 ) | [STREET_ADDRESS][PERSON_NAME]" at bounding box center [373, 262] width 314 height 19
click at [515, 262] on span "YUSEN LOGISTICS GEMBLOUX | ( 10-923537 ) | [STREET_ADDRESS][PERSON_NAME]" at bounding box center [373, 262] width 314 height 19
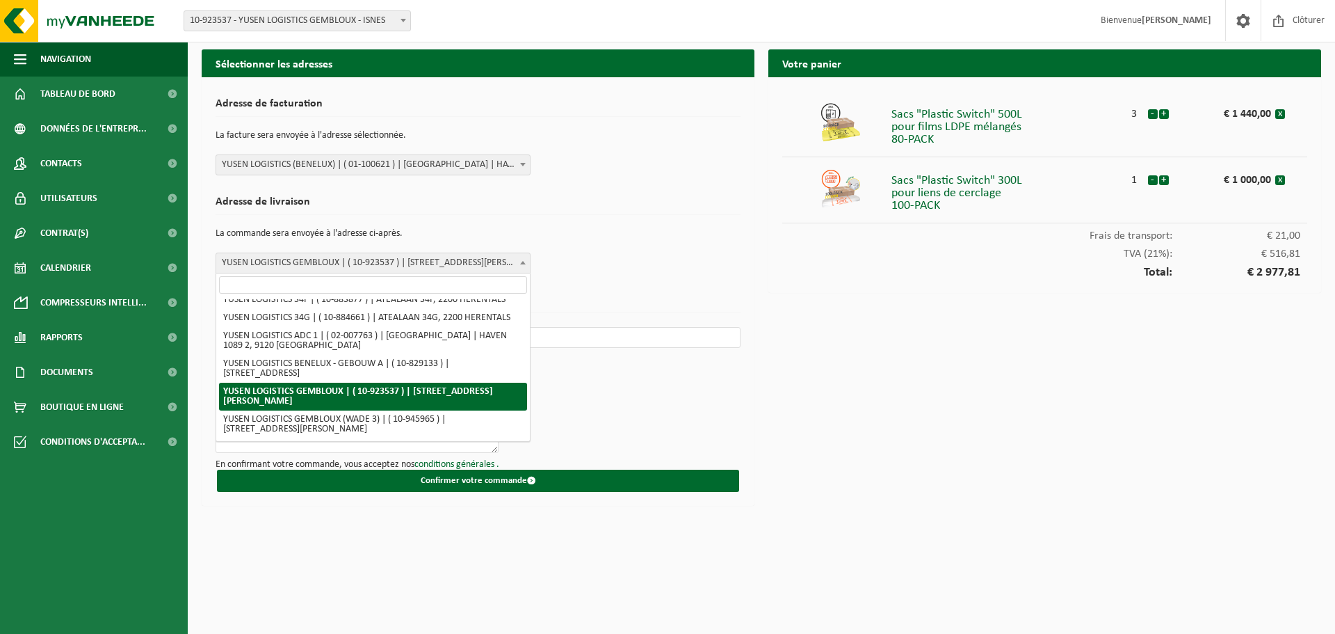
click at [499, 285] on input "search" at bounding box center [373, 284] width 308 height 17
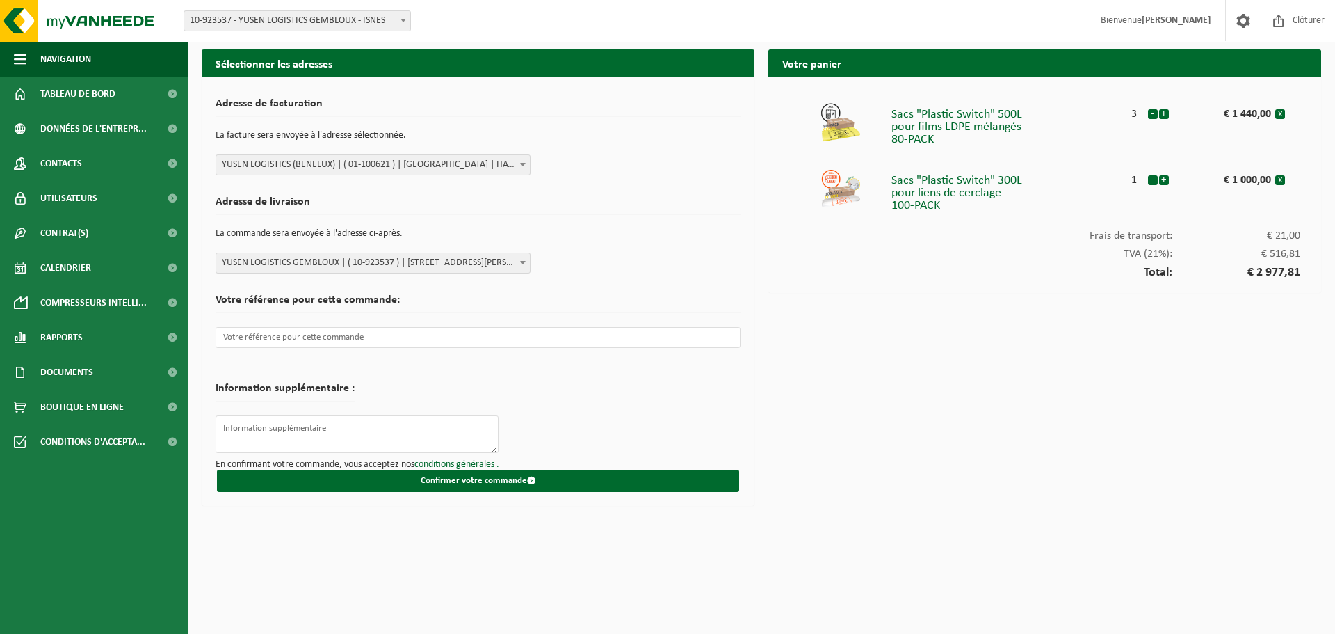
click at [506, 262] on span "YUSEN LOGISTICS GEMBLOUX | ( 10-923537 ) | [STREET_ADDRESS][PERSON_NAME]" at bounding box center [373, 262] width 314 height 19
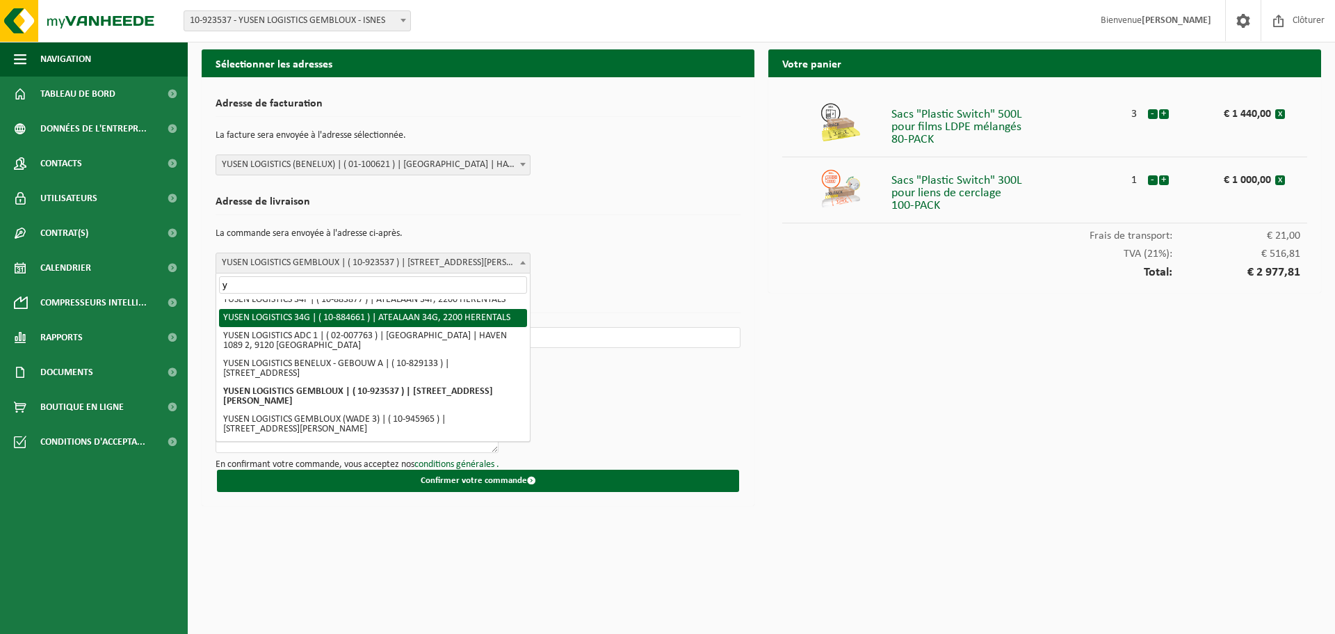
scroll to position [138, 0]
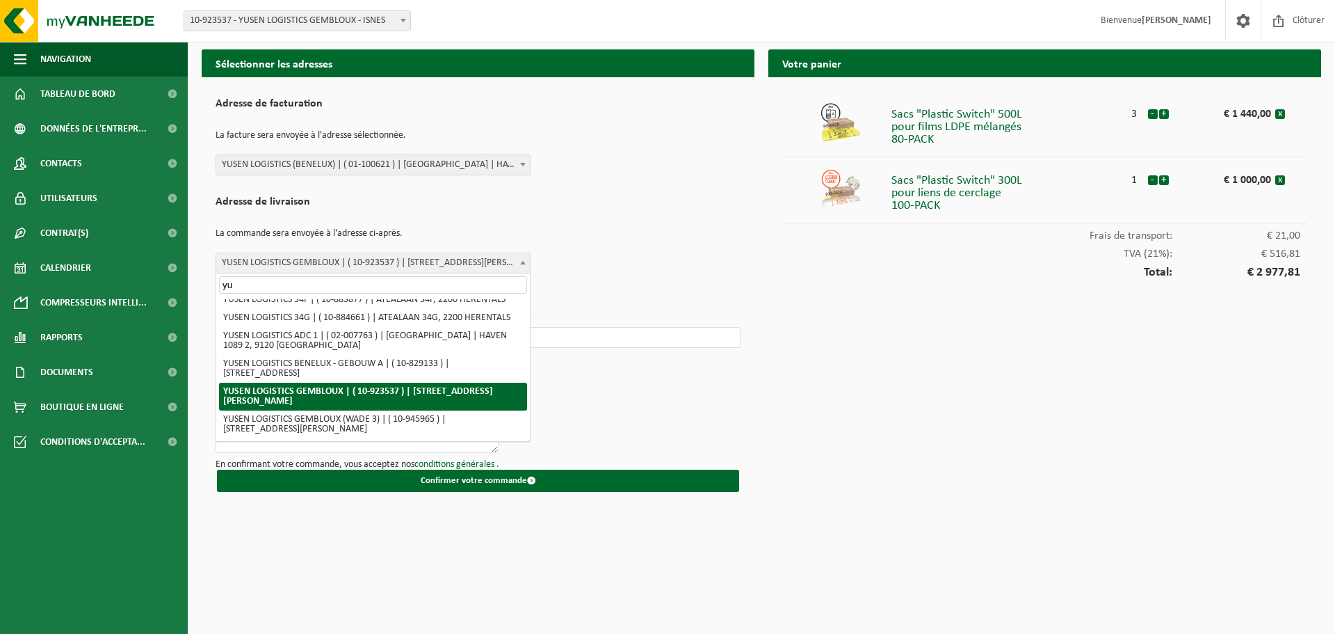
type input "y"
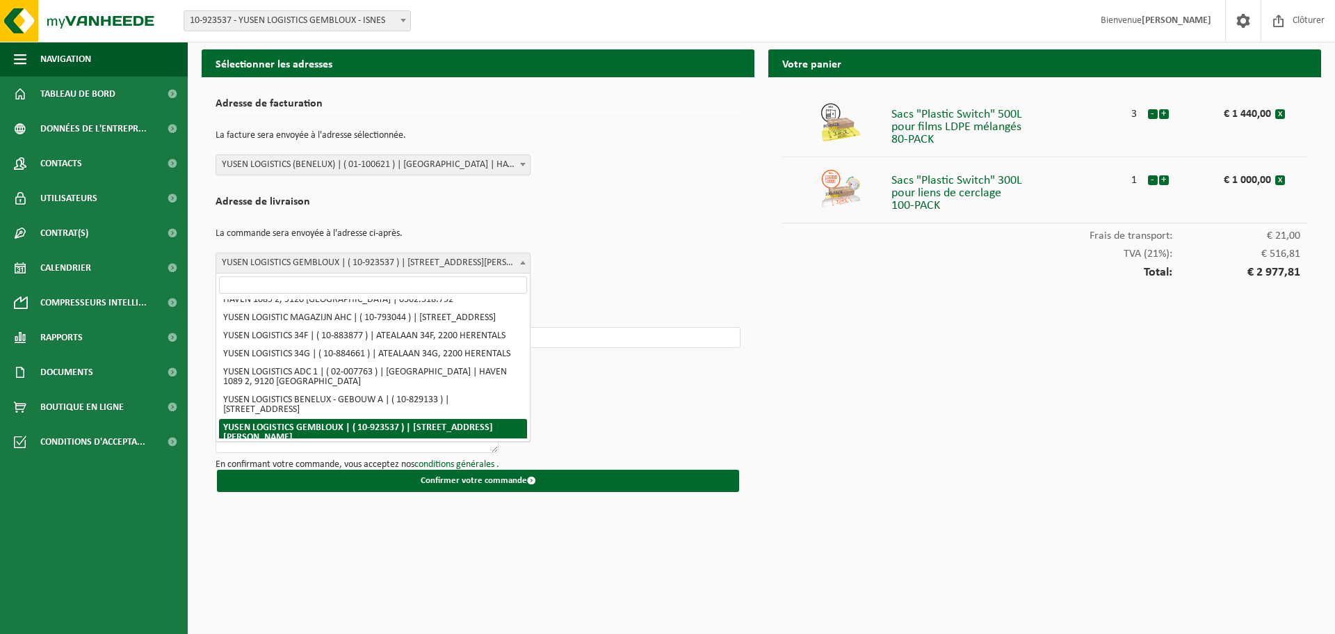
type input "Y"
type input "y"
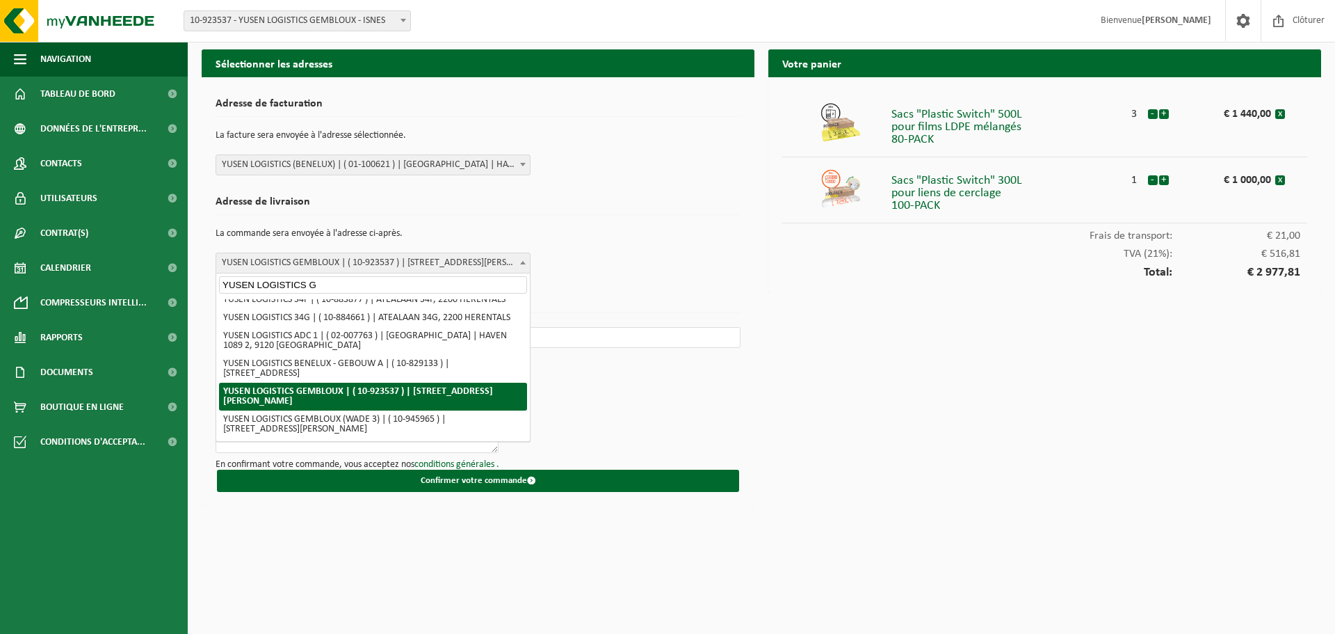
scroll to position [0, 0]
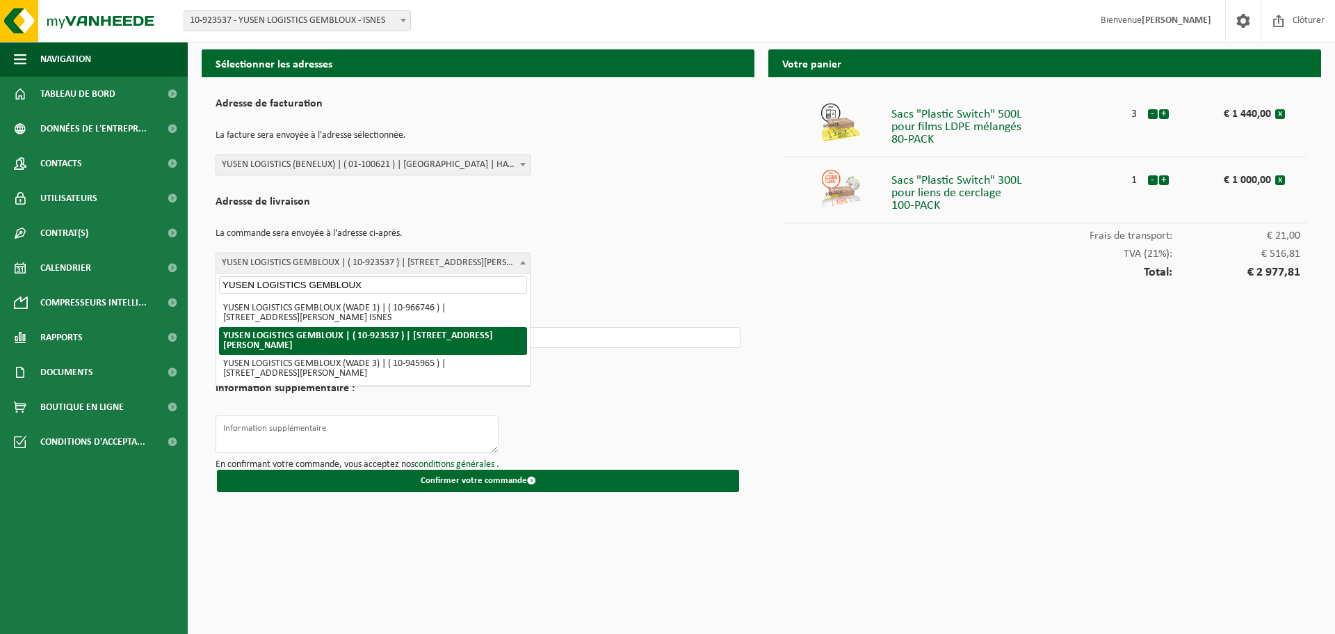
type input "YUSEN LOGISTICS GEMBLOUX"
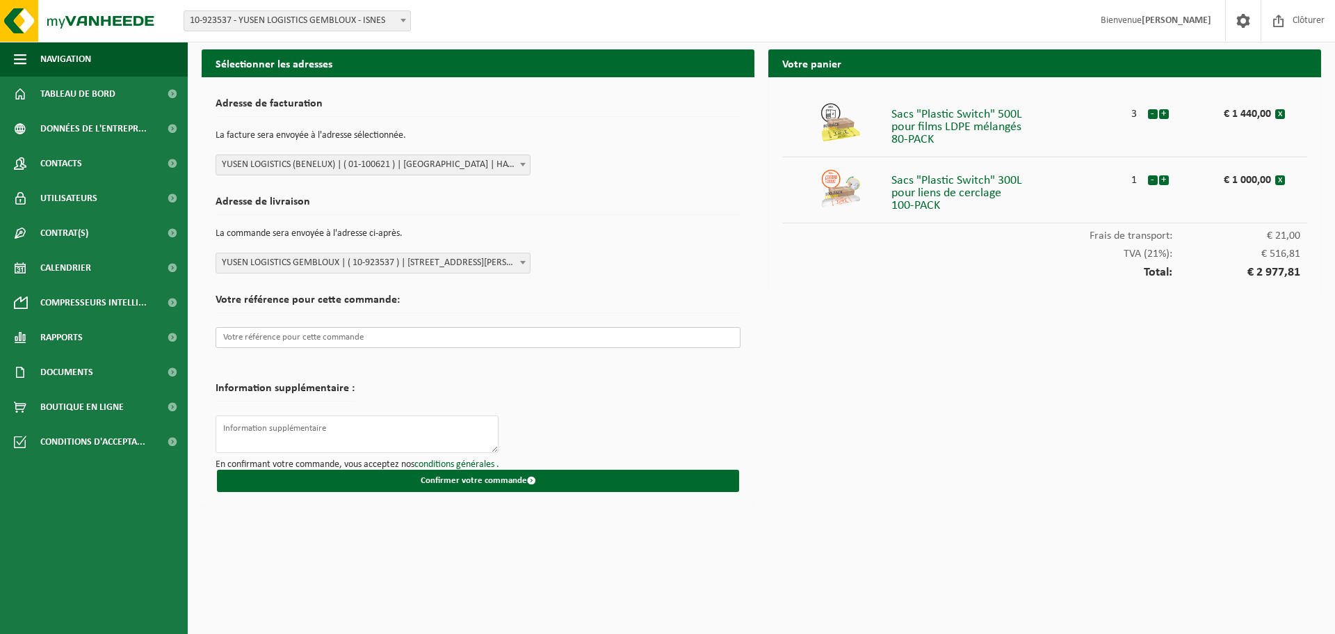
click at [252, 334] on input "text" at bounding box center [478, 337] width 525 height 21
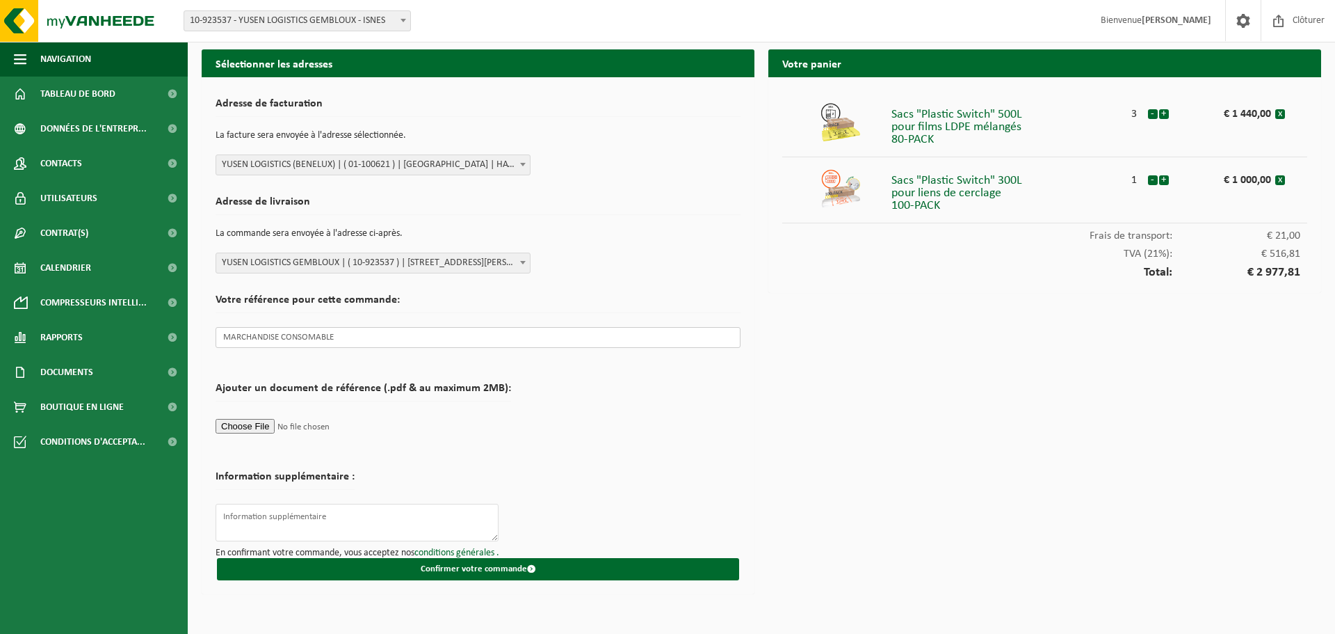
drag, startPoint x: 364, startPoint y: 338, endPoint x: 280, endPoint y: 341, distance: 83.5
click at [280, 341] on input "MARCHANDISE CONSOMABLE" at bounding box center [478, 337] width 525 height 21
paste input "consommable"
click at [360, 341] on input "MARCHANDISE consommable" at bounding box center [478, 337] width 525 height 21
click at [307, 338] on input "MARCHANDISE consommable" at bounding box center [478, 337] width 525 height 21
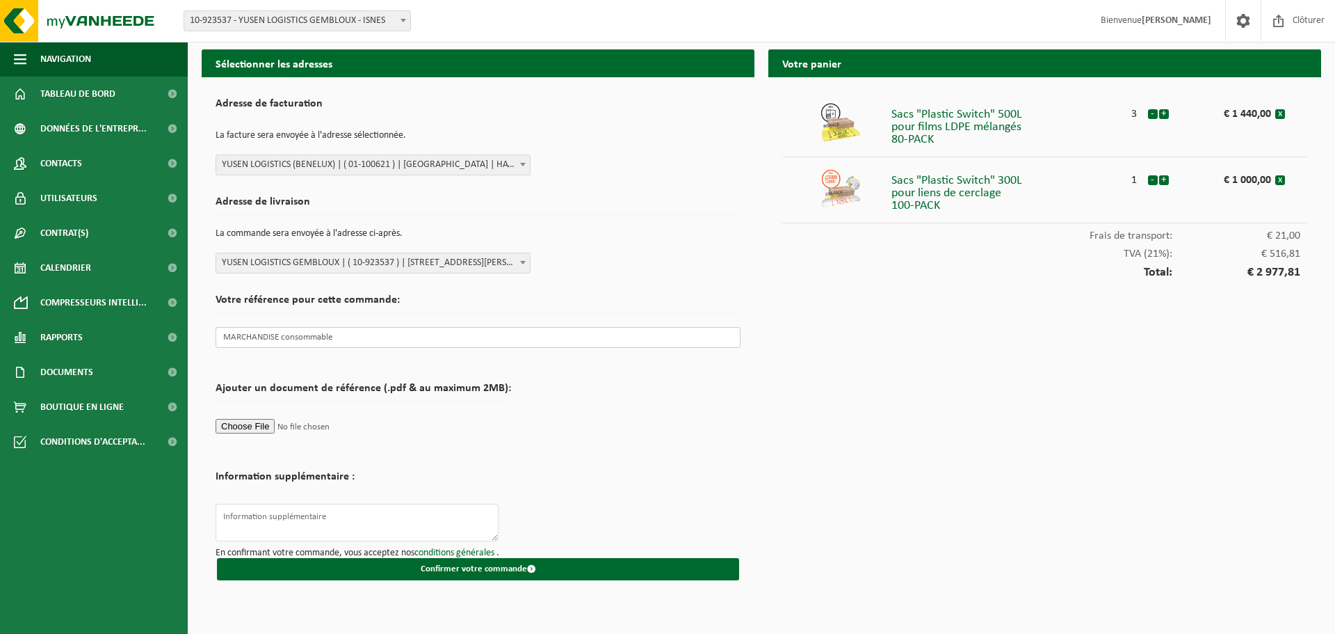
click at [337, 339] on input "MARCHANDISE consommable" at bounding box center [478, 337] width 525 height 21
drag, startPoint x: 303, startPoint y: 335, endPoint x: 495, endPoint y: 345, distance: 192.2
click at [496, 346] on input "MARCHANDISE consommable" at bounding box center [478, 337] width 525 height 21
click at [484, 335] on input "MARCHANDISE CONSOMMABLE NEW WADE 2 / [PERSON_NAME]" at bounding box center [478, 337] width 525 height 21
type input "MARCHANDISE CONSOMMABLE NEW WADE 2 / [PERSON_NAME]"
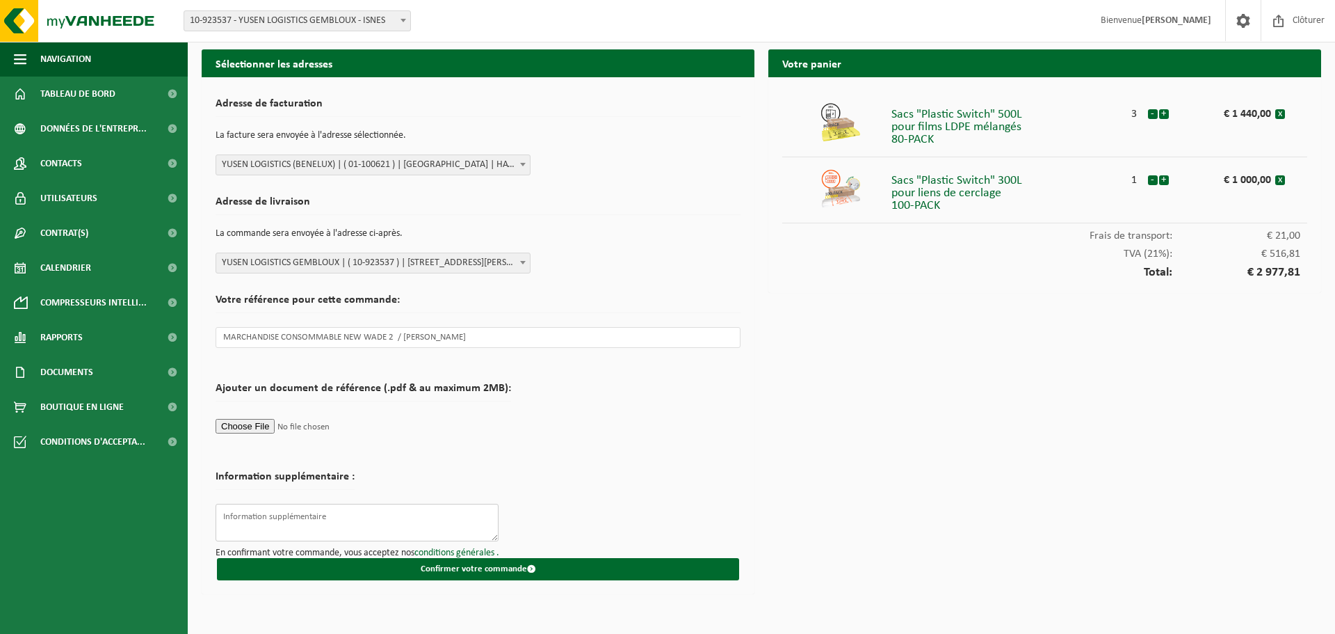
click at [275, 516] on textarea at bounding box center [357, 523] width 283 height 38
